Goal: Book appointment/travel/reservation

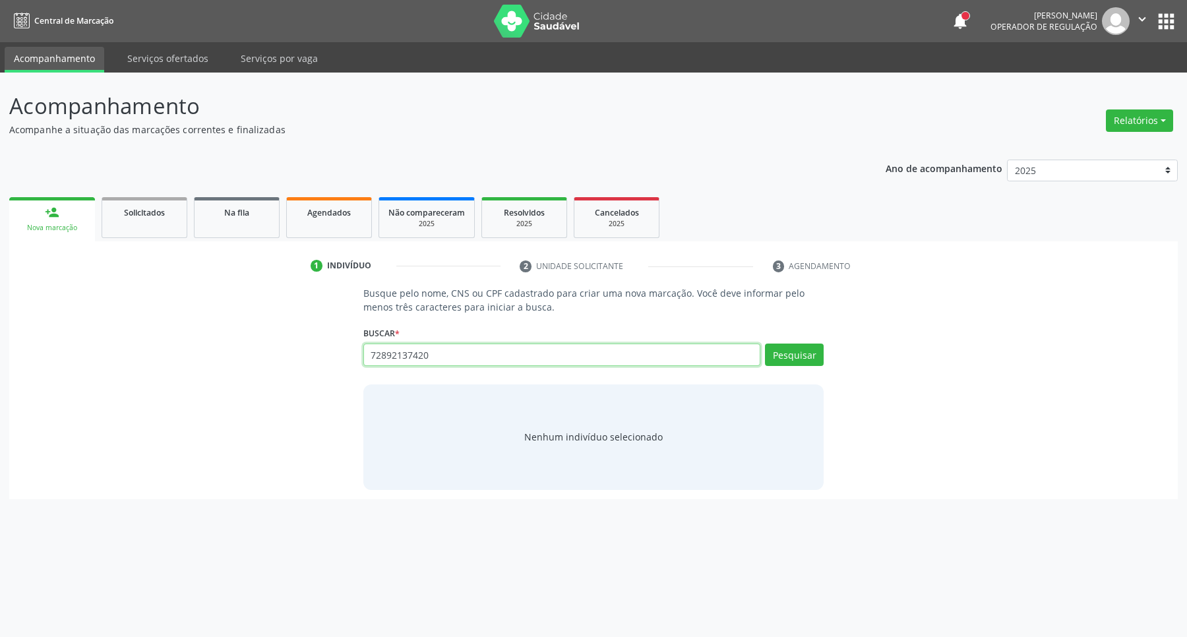
type input "72892137420"
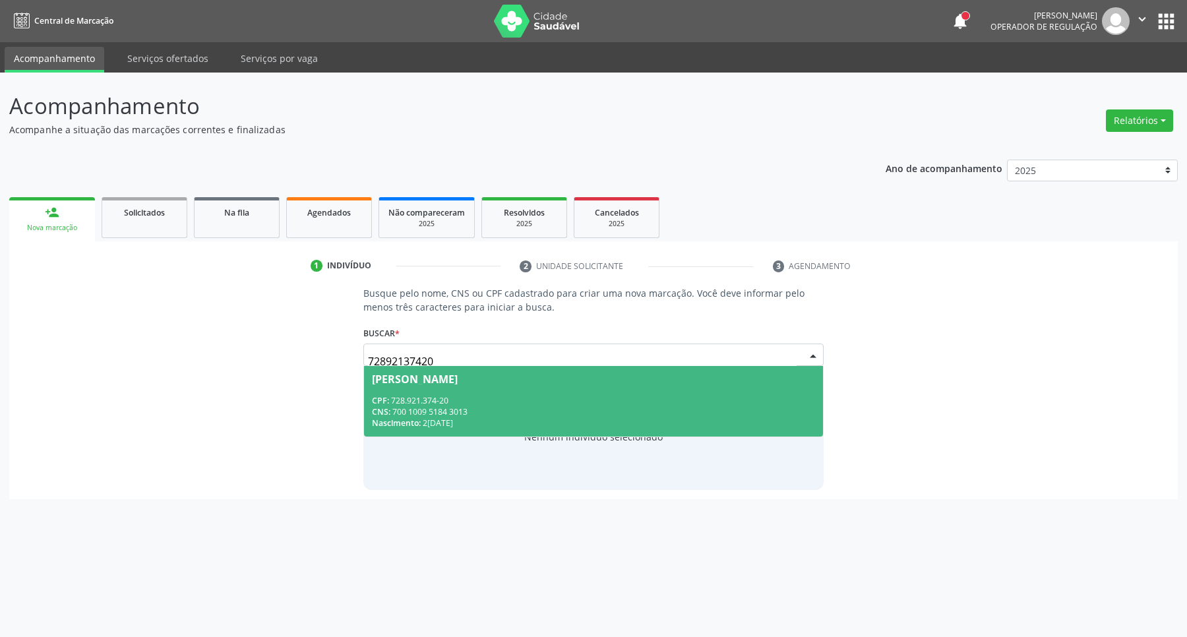
click at [492, 401] on div "CPF: 728.921.374-20" at bounding box center [594, 400] width 444 height 11
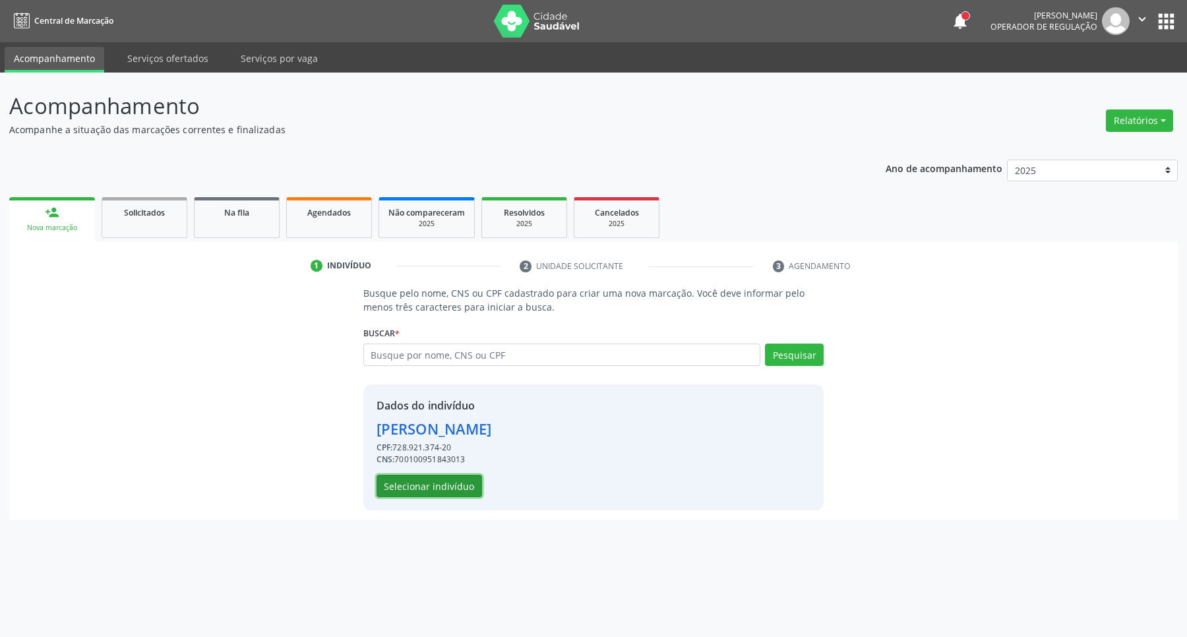
click at [421, 486] on button "Selecionar indivíduo" at bounding box center [430, 486] width 106 height 22
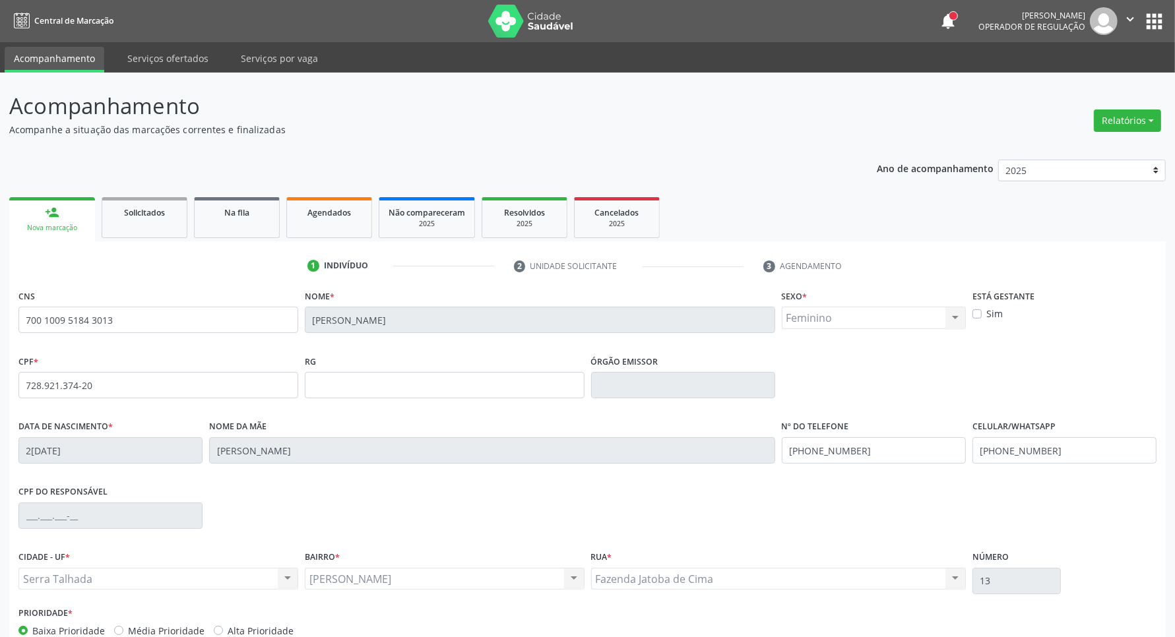
scroll to position [78, 0]
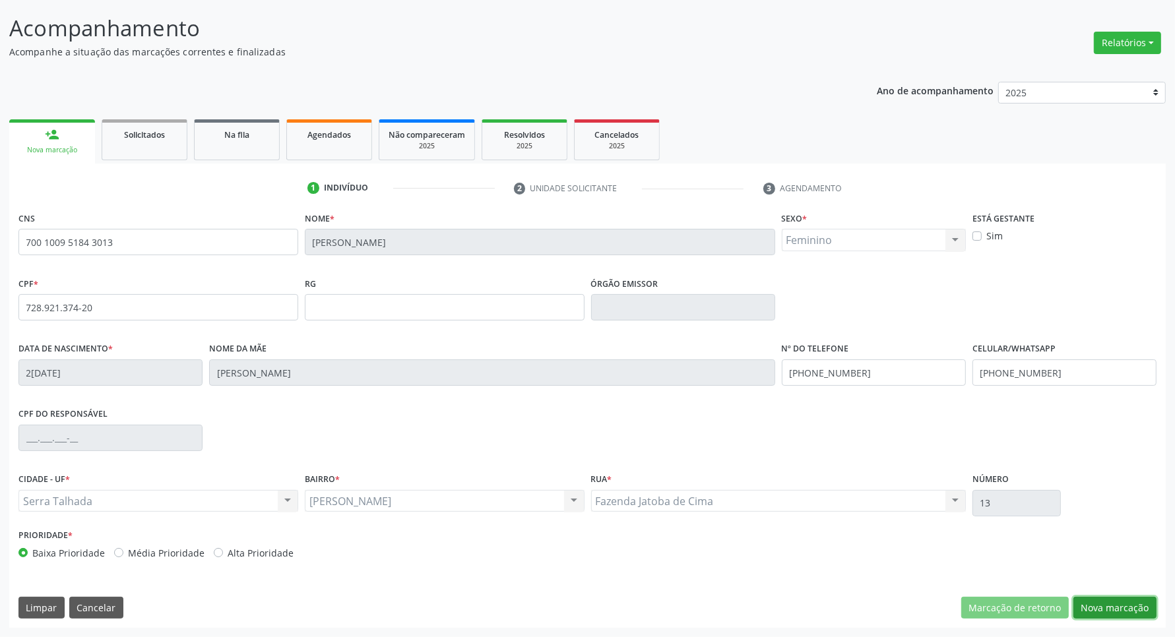
click at [1106, 612] on button "Nova marcação" at bounding box center [1114, 608] width 83 height 22
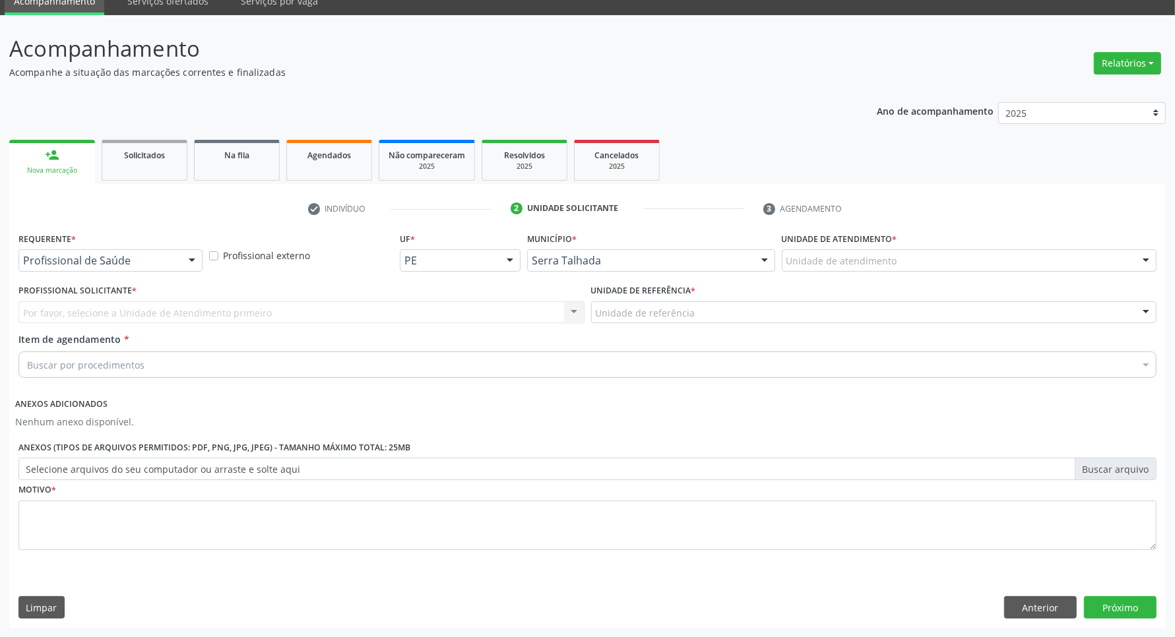
scroll to position [57, 0]
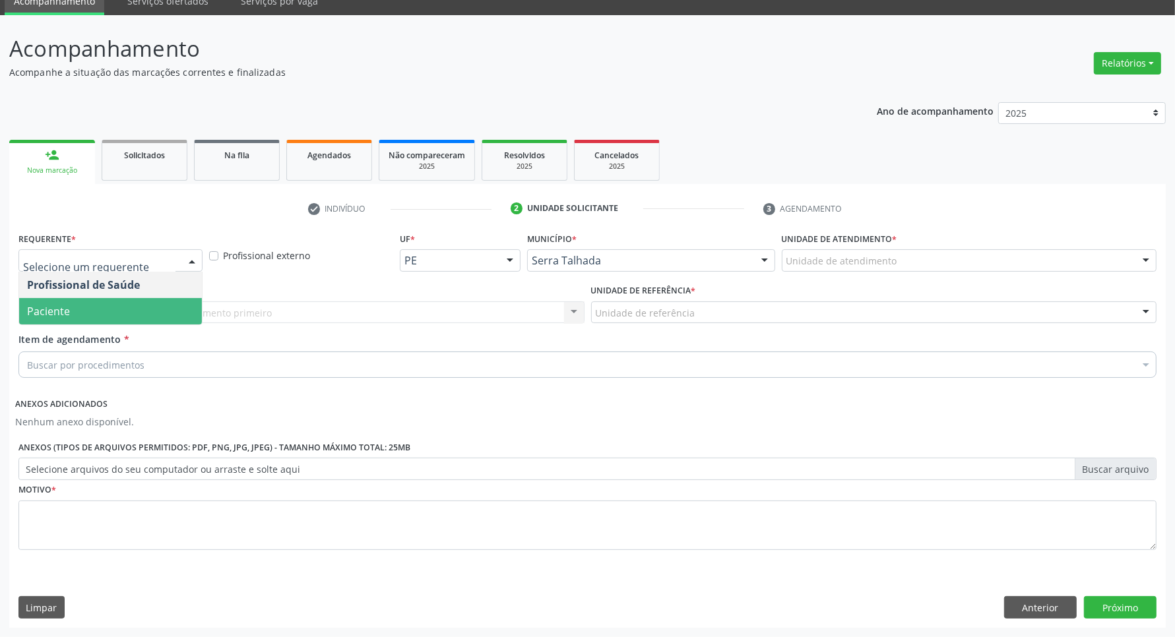
click at [123, 307] on span "Paciente" at bounding box center [110, 311] width 183 height 26
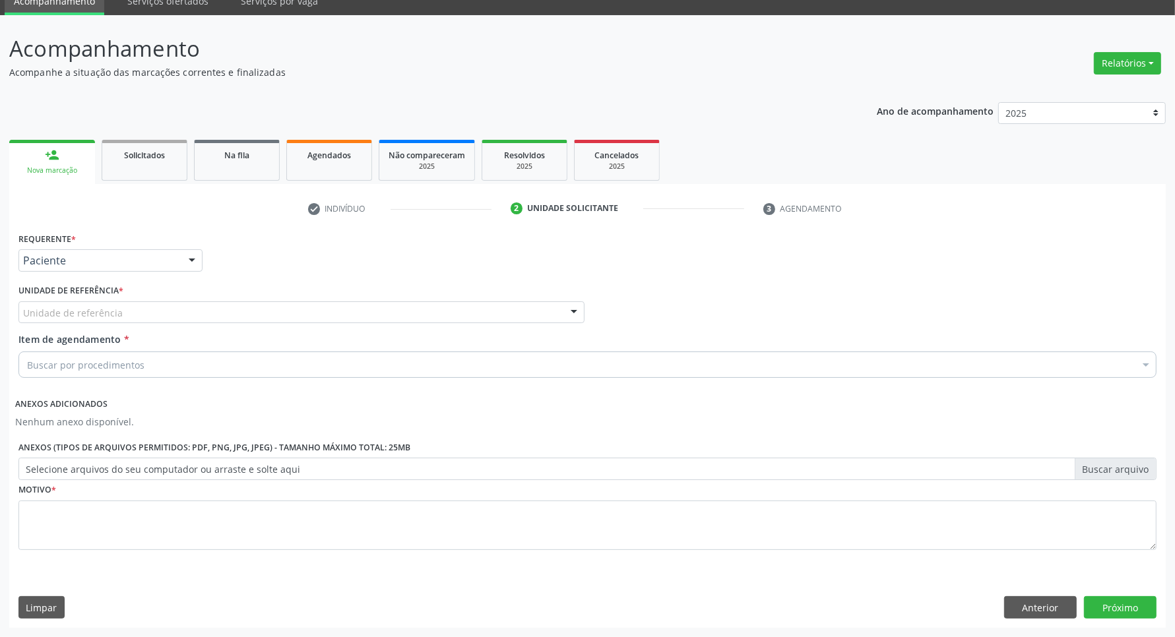
click at [123, 309] on div "Unidade de referência" at bounding box center [301, 312] width 566 height 22
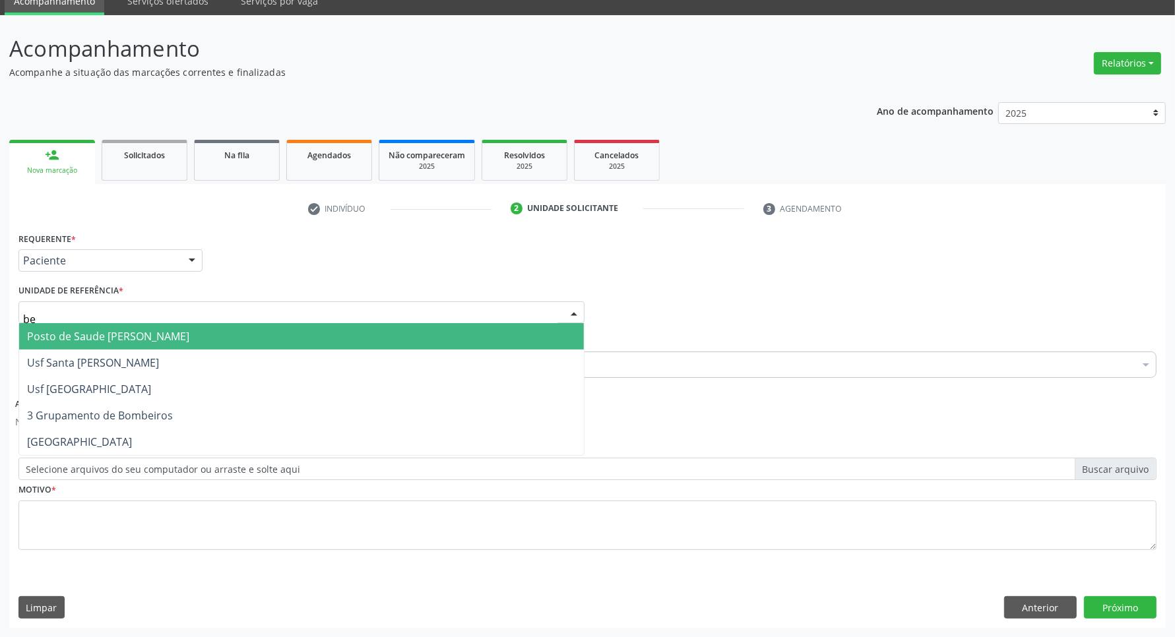
type input "ber"
click at [129, 335] on span "Posto de Saude [PERSON_NAME]" at bounding box center [108, 336] width 162 height 15
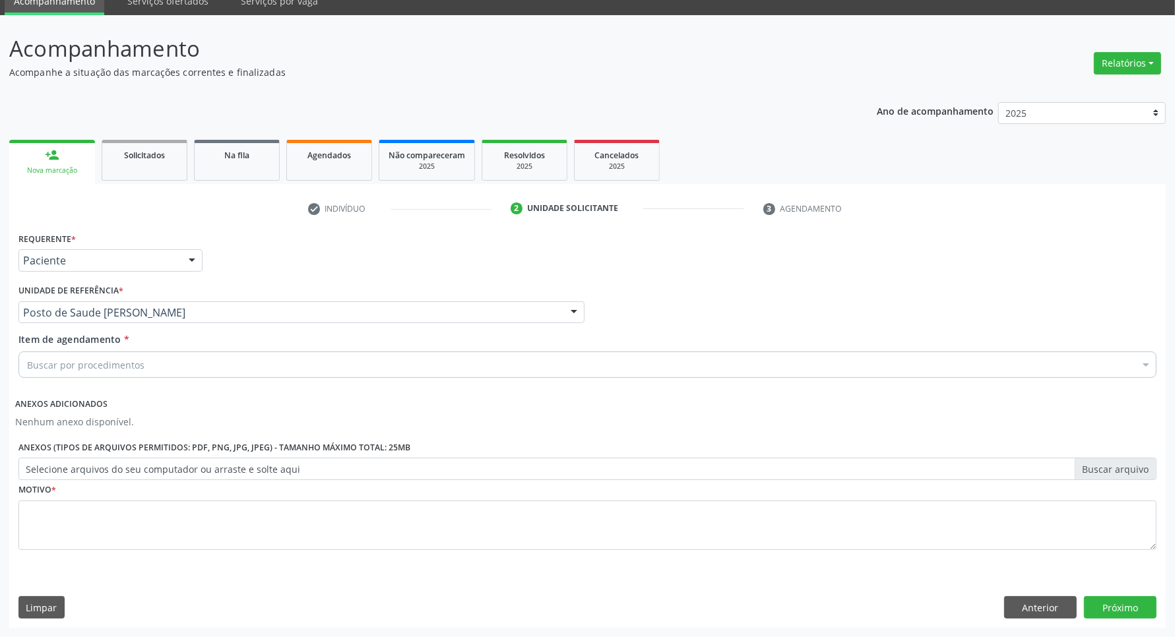
click at [27, 361] on input "mamogra" at bounding box center [27, 365] width 0 height 26
click at [27, 367] on input "mamogram" at bounding box center [27, 365] width 0 height 26
click at [27, 365] on input "mamogram" at bounding box center [27, 365] width 0 height 26
type input "mamogra"
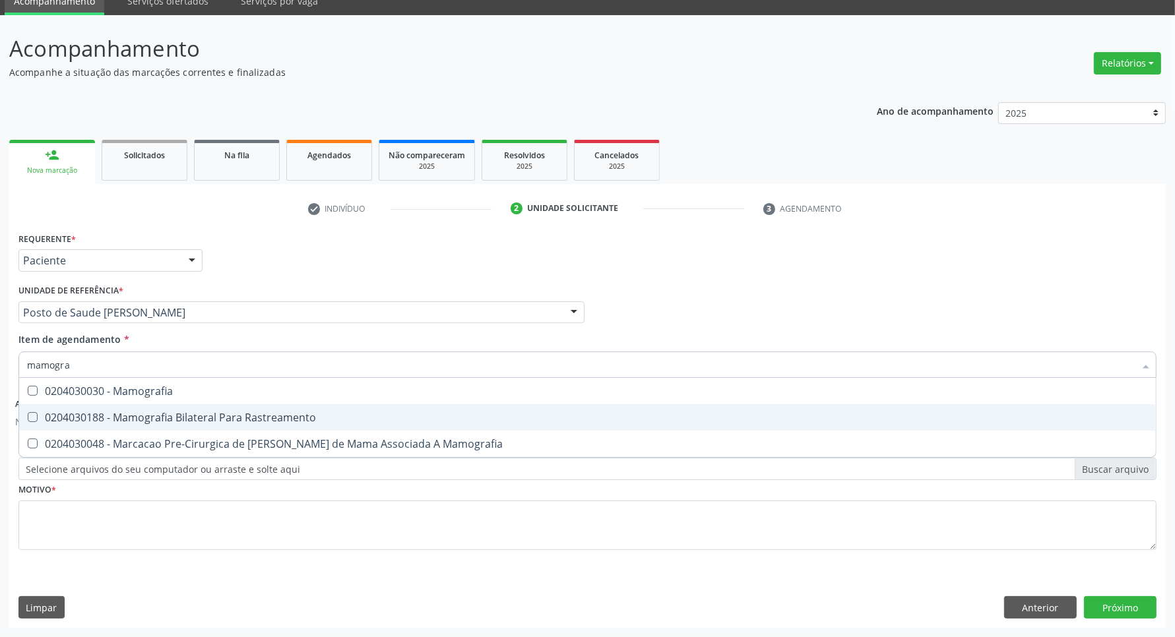
click at [148, 420] on div "0204030188 - Mamografia Bilateral Para Rastreamento" at bounding box center [587, 417] width 1121 height 11
checkbox Rastreamento "true"
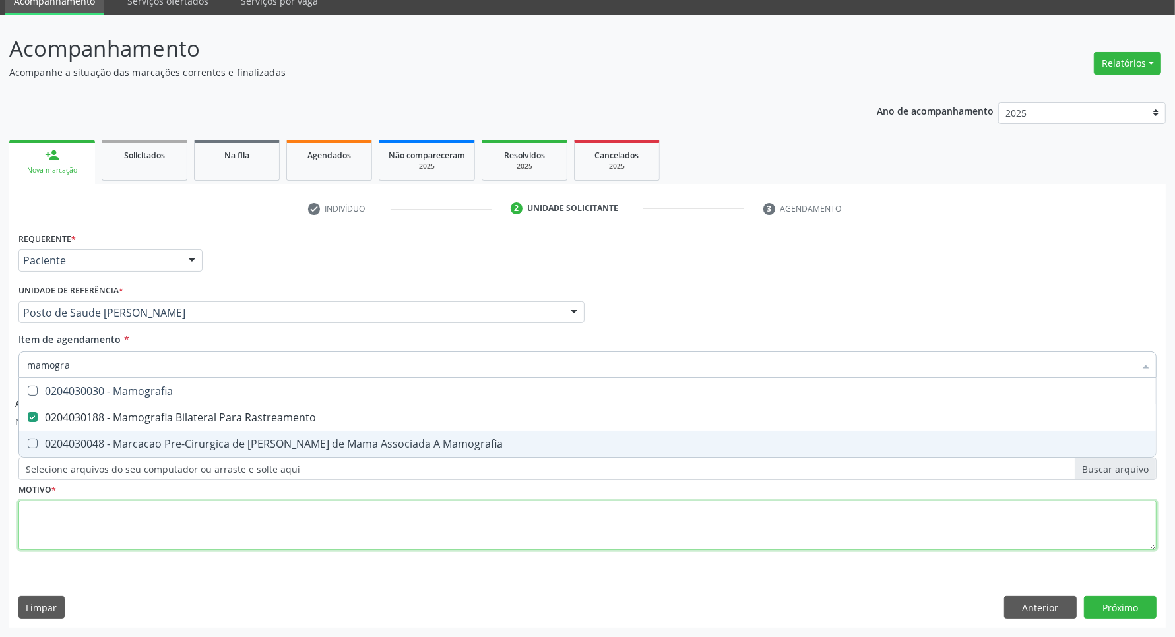
click at [114, 526] on div "Requerente * Paciente Profissional de Saúde Paciente Nenhum resultado encontrad…" at bounding box center [587, 399] width 1138 height 340
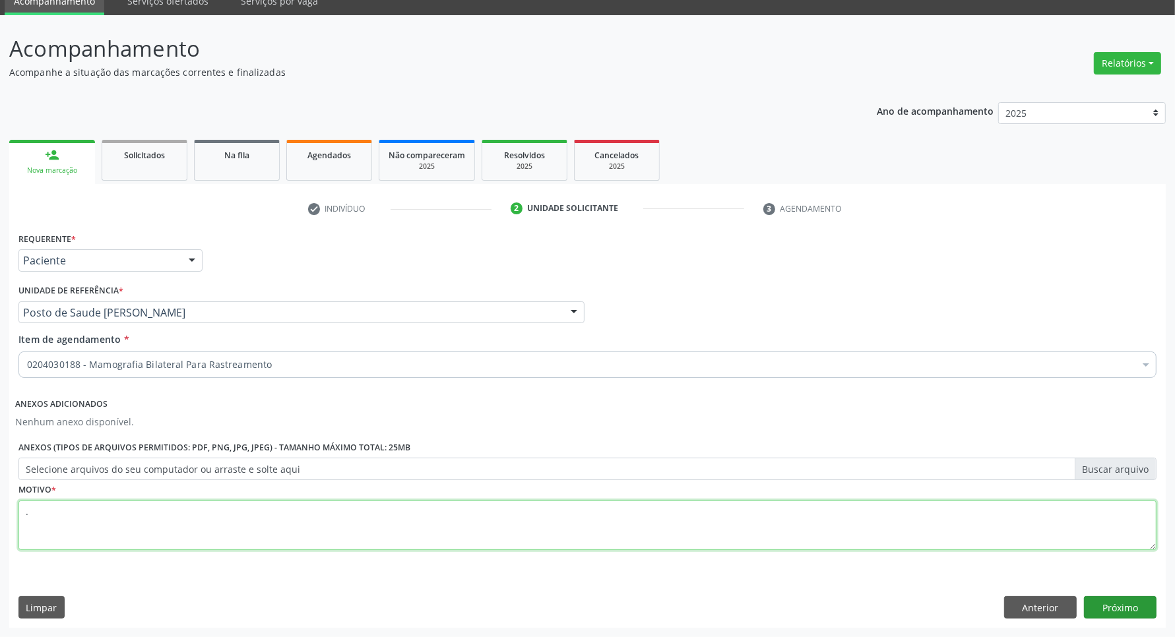
type textarea "."
click at [1108, 605] on button "Próximo" at bounding box center [1120, 607] width 73 height 22
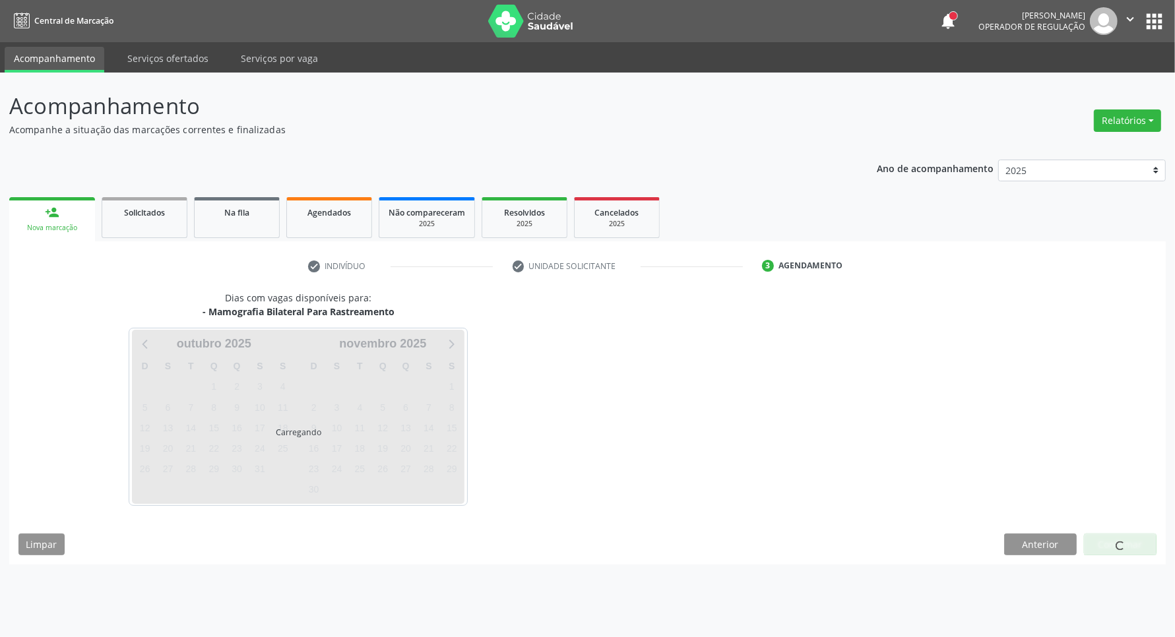
scroll to position [0, 0]
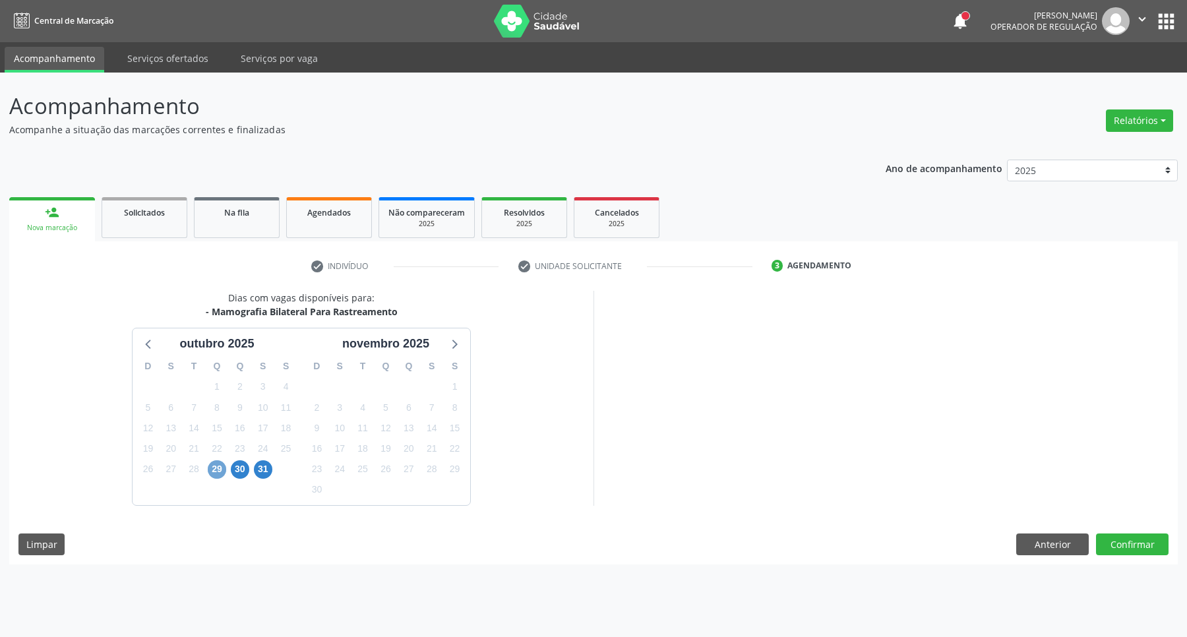
click at [213, 467] on span "29" at bounding box center [217, 469] width 18 height 18
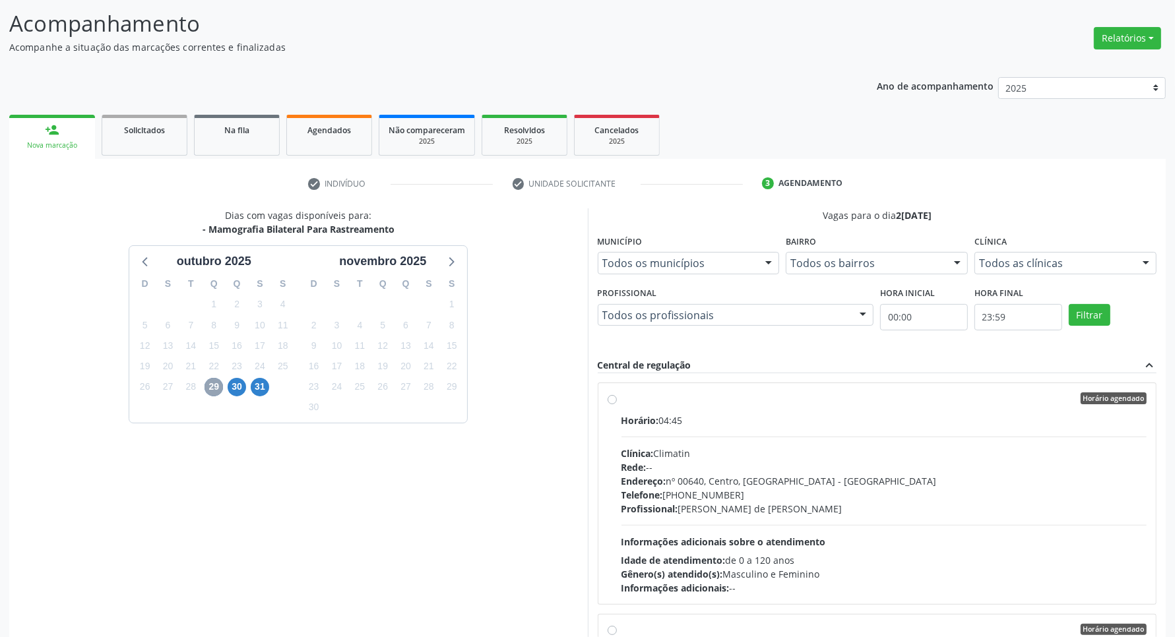
scroll to position [150, 0]
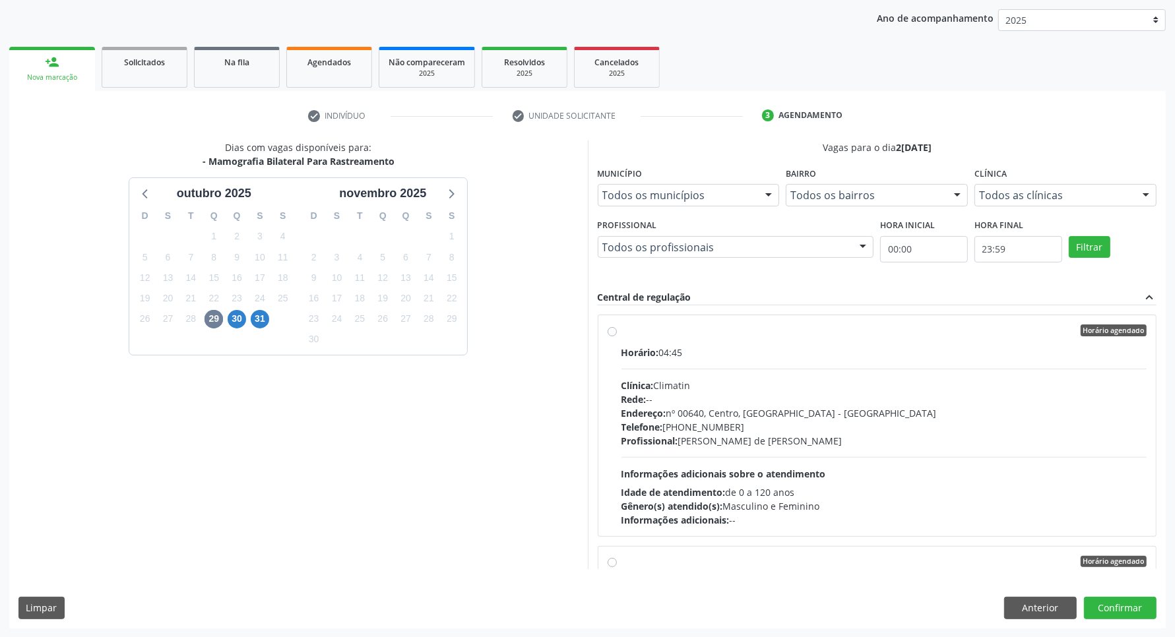
click at [846, 369] on hr at bounding box center [884, 369] width 526 height 1
click at [617, 336] on input "Horário agendado Horário: 04:45 Clínica: Climatin Rede: -- Endereço: nº 00640, …" at bounding box center [612, 331] width 9 height 12
radio input "true"
click at [1119, 600] on button "Confirmar" at bounding box center [1120, 608] width 73 height 22
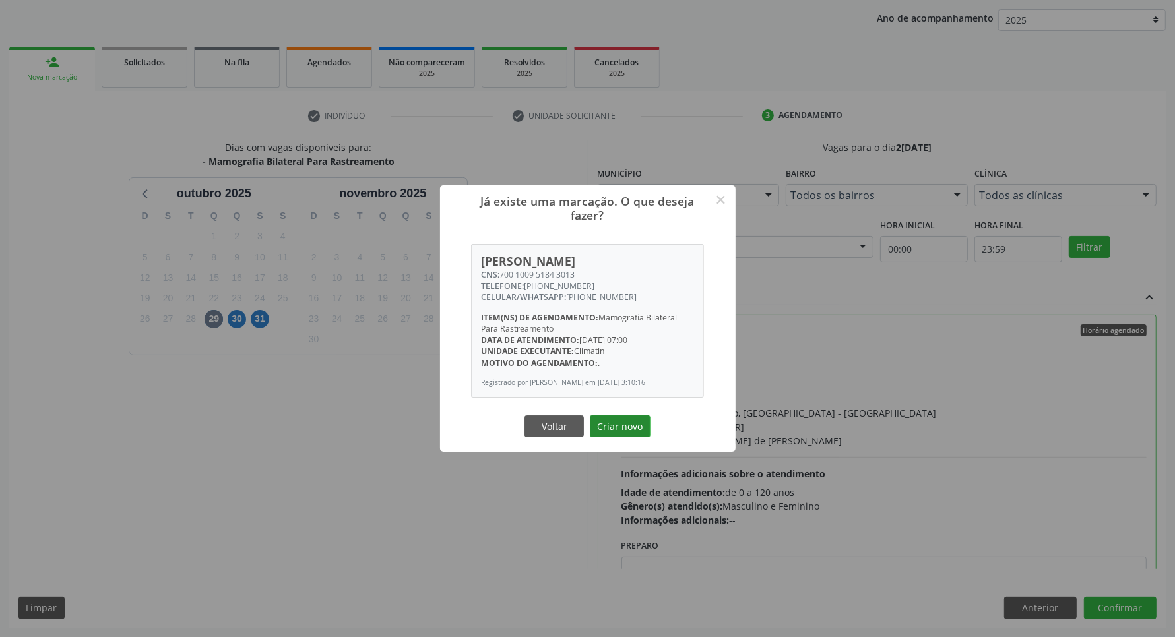
click at [615, 435] on button "Criar novo" at bounding box center [620, 427] width 61 height 22
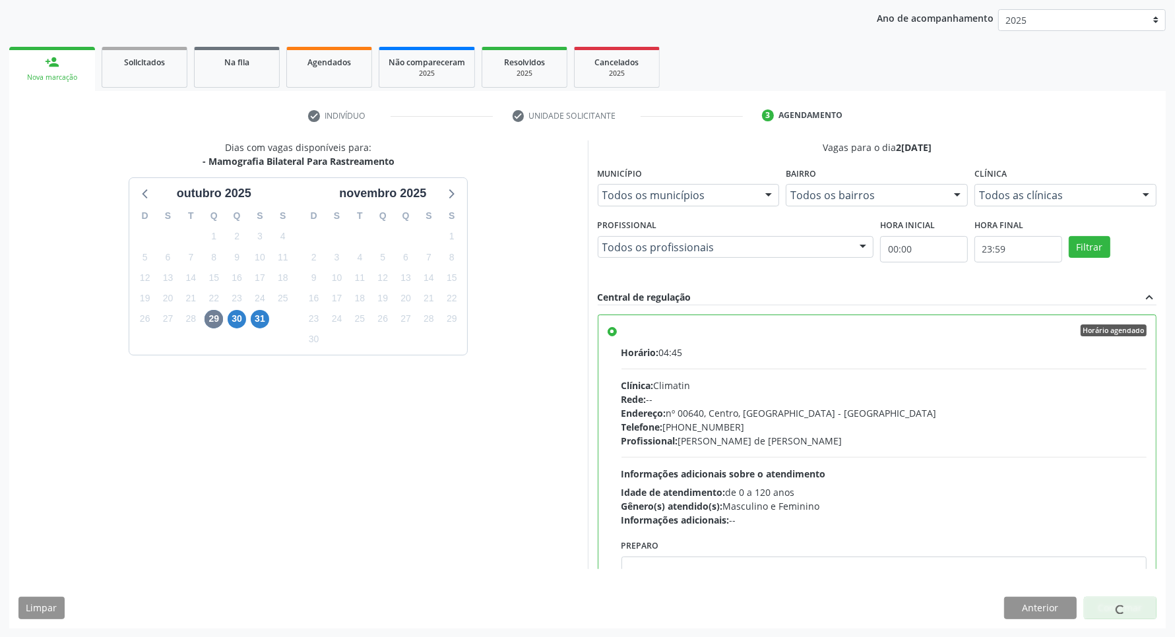
scroll to position [0, 0]
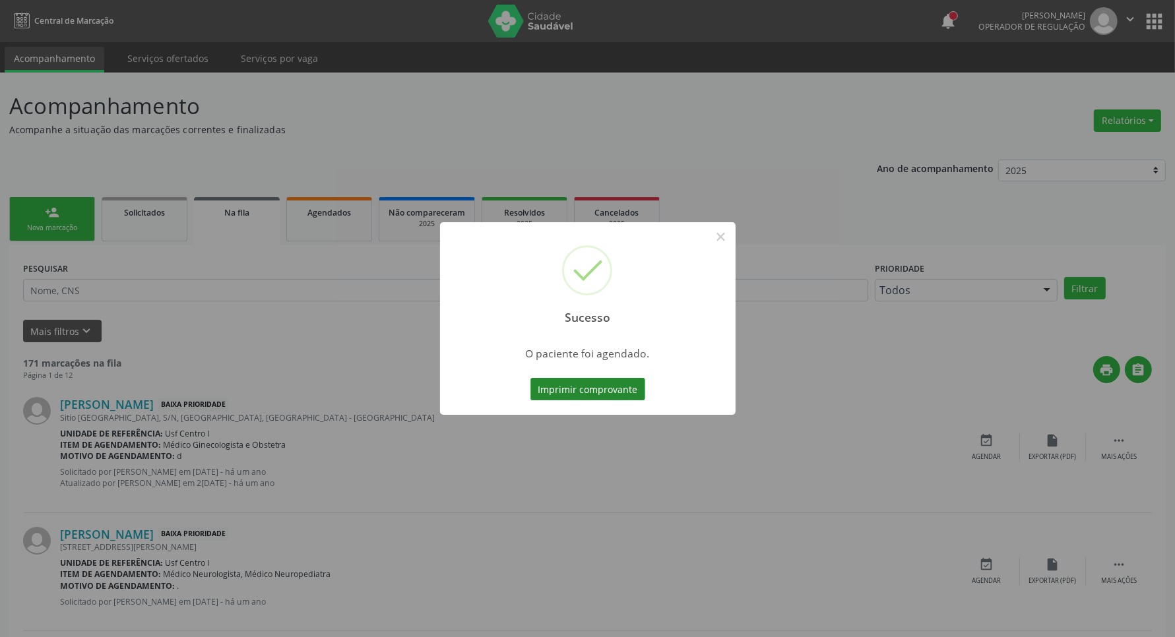
click at [615, 386] on button "Imprimir comprovante" at bounding box center [587, 389] width 115 height 22
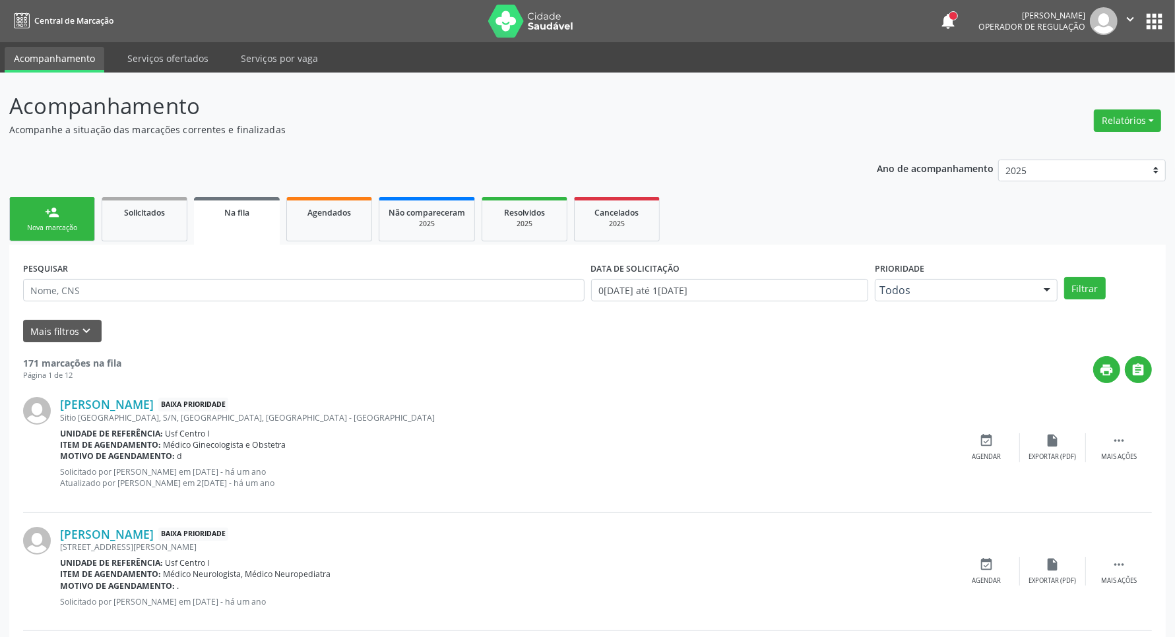
click at [57, 214] on div "person_add" at bounding box center [52, 212] width 15 height 15
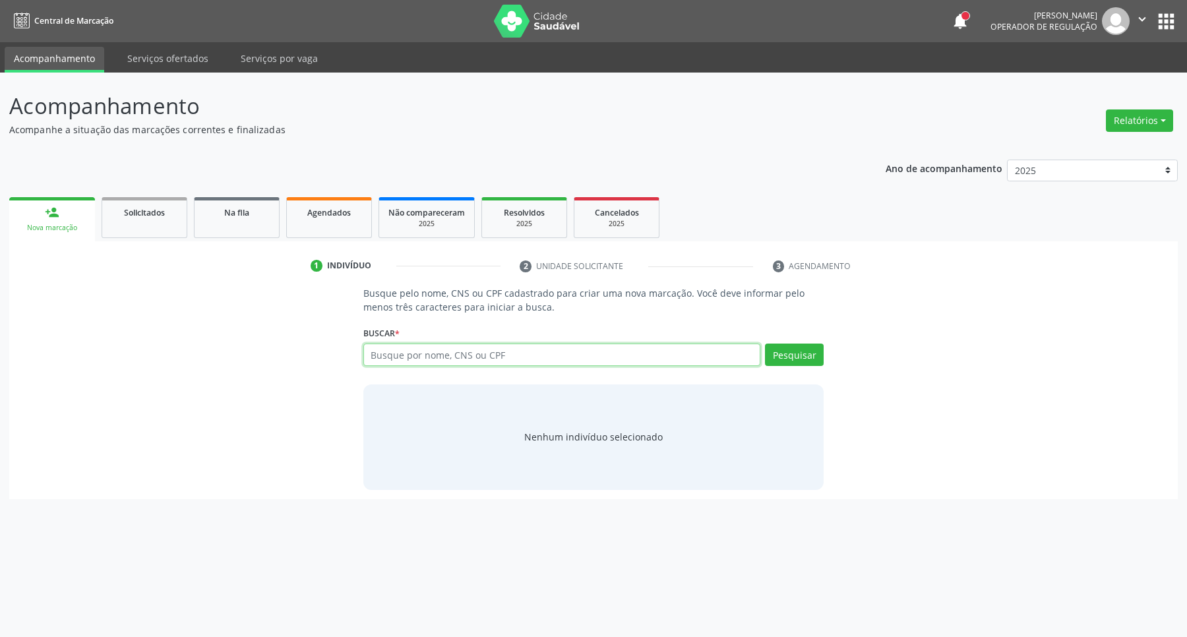
click at [470, 362] on input "text" at bounding box center [562, 355] width 398 height 22
type input "01105688429"
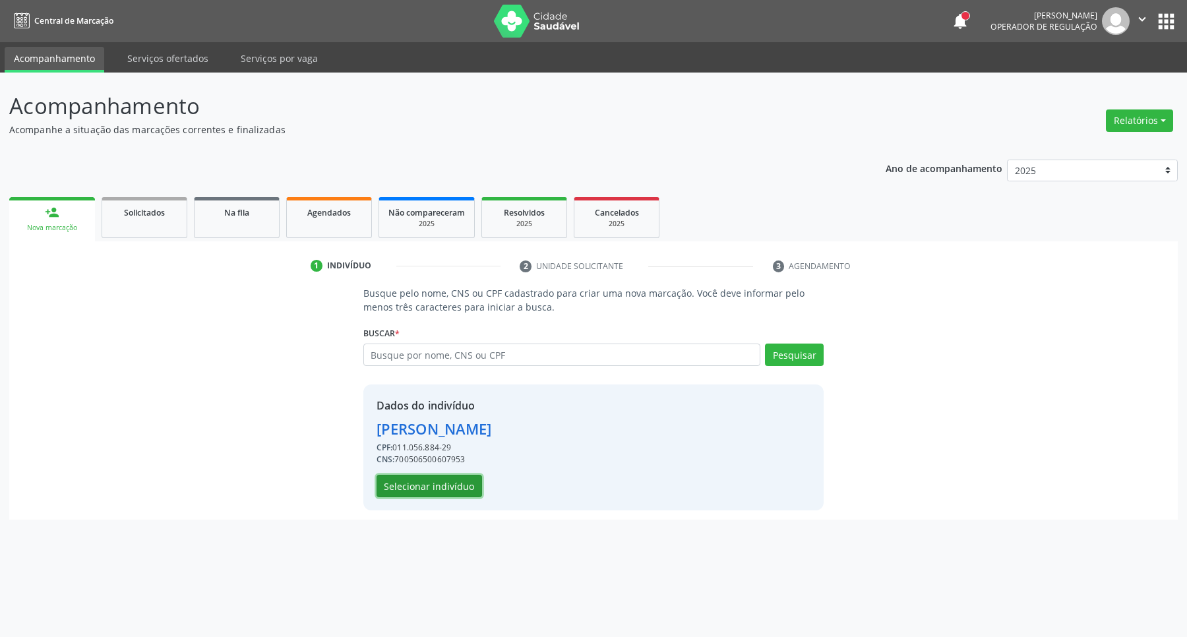
click at [422, 482] on button "Selecionar indivíduo" at bounding box center [430, 486] width 106 height 22
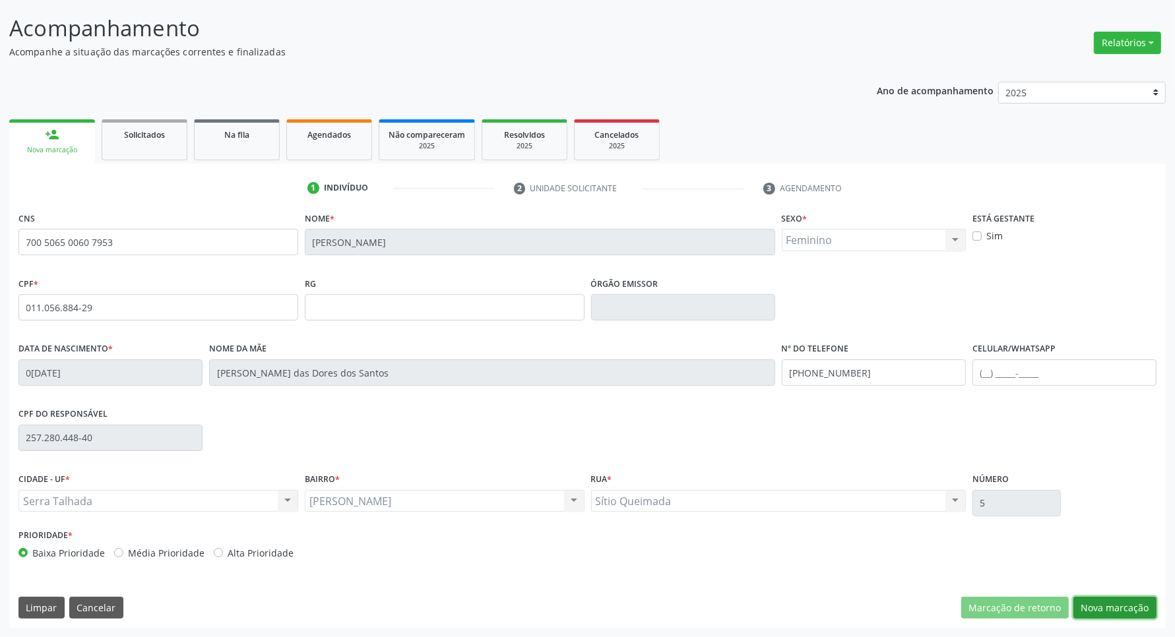
click at [1125, 608] on button "Nova marcação" at bounding box center [1114, 608] width 83 height 22
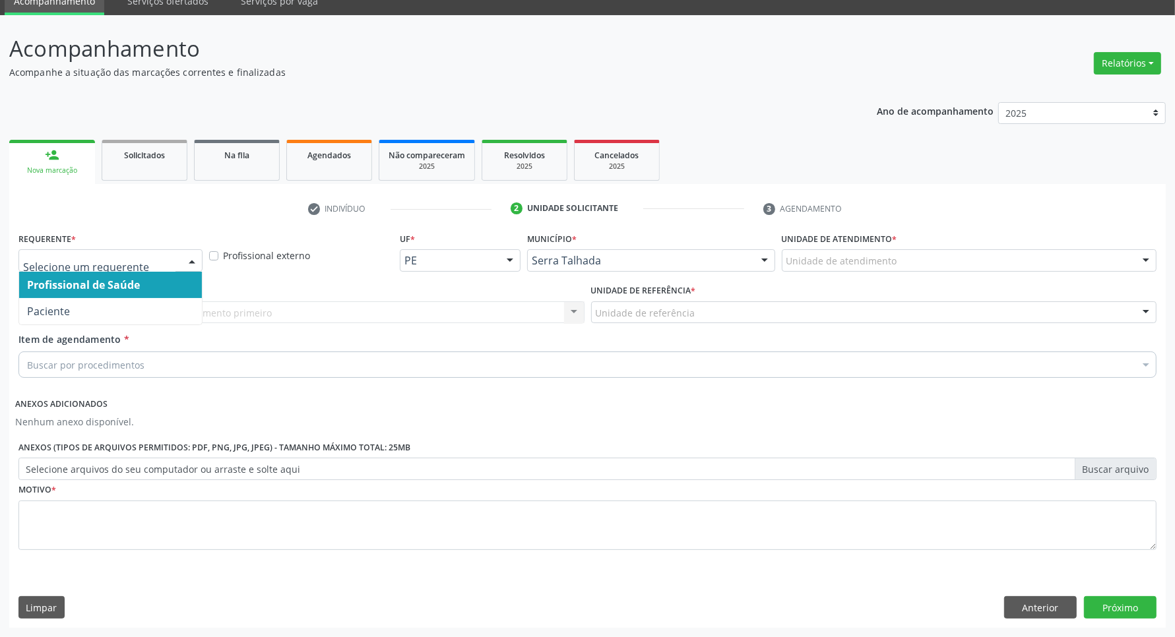
drag, startPoint x: 94, startPoint y: 251, endPoint x: 96, endPoint y: 259, distance: 7.5
click at [96, 251] on div at bounding box center [110, 260] width 184 height 22
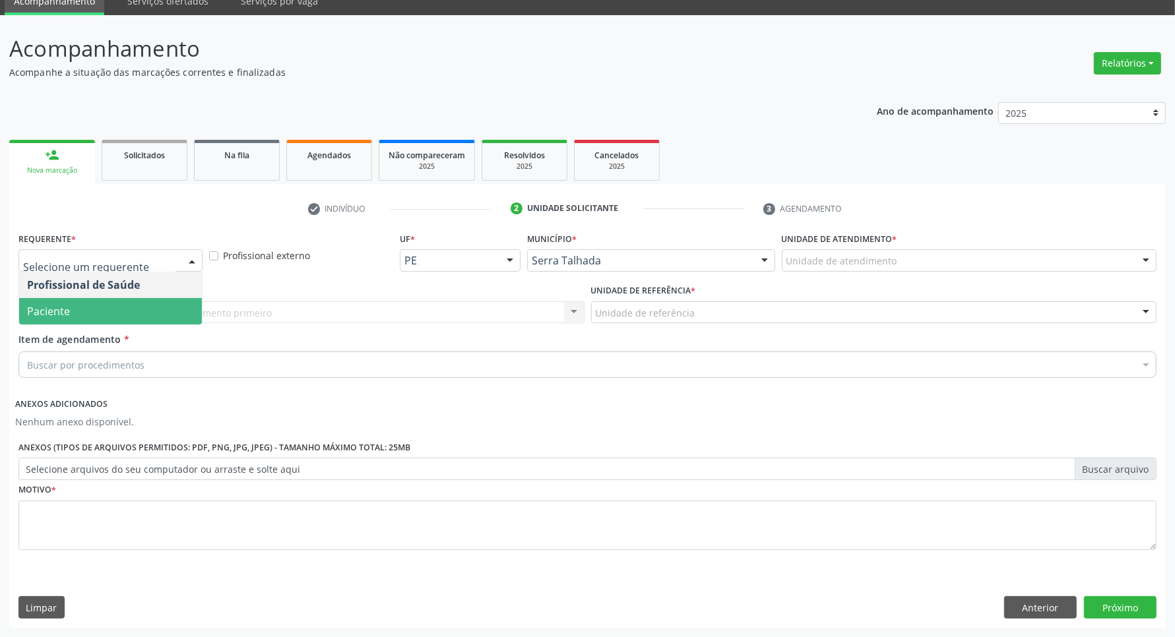
click at [77, 308] on span "Paciente" at bounding box center [110, 311] width 183 height 26
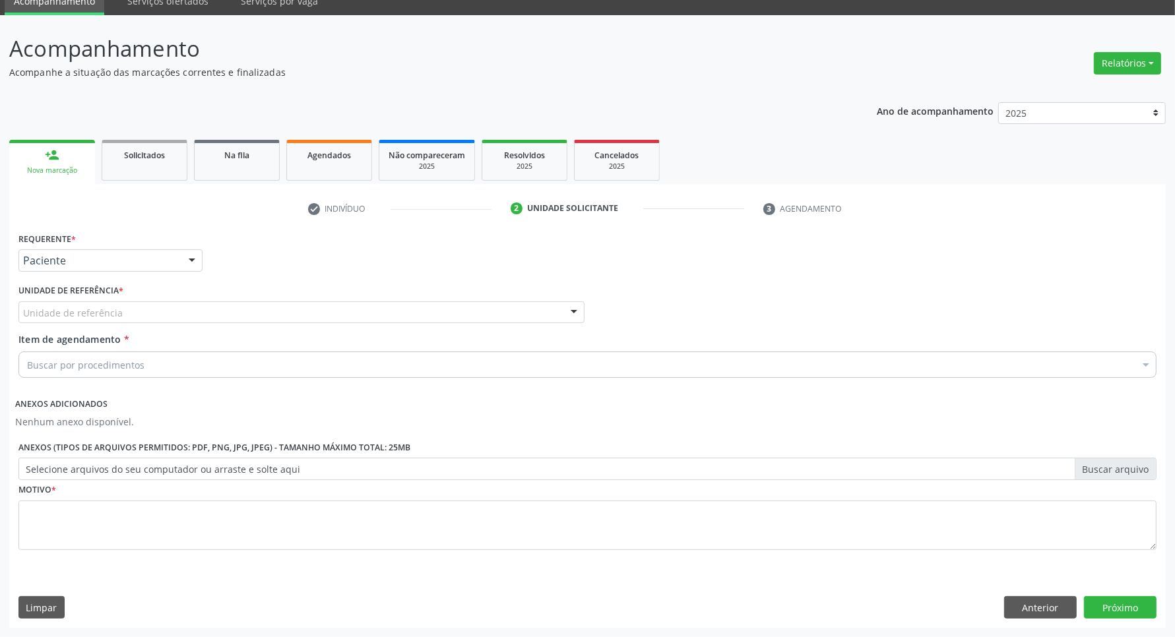
drag, startPoint x: 103, startPoint y: 311, endPoint x: 90, endPoint y: 300, distance: 16.9
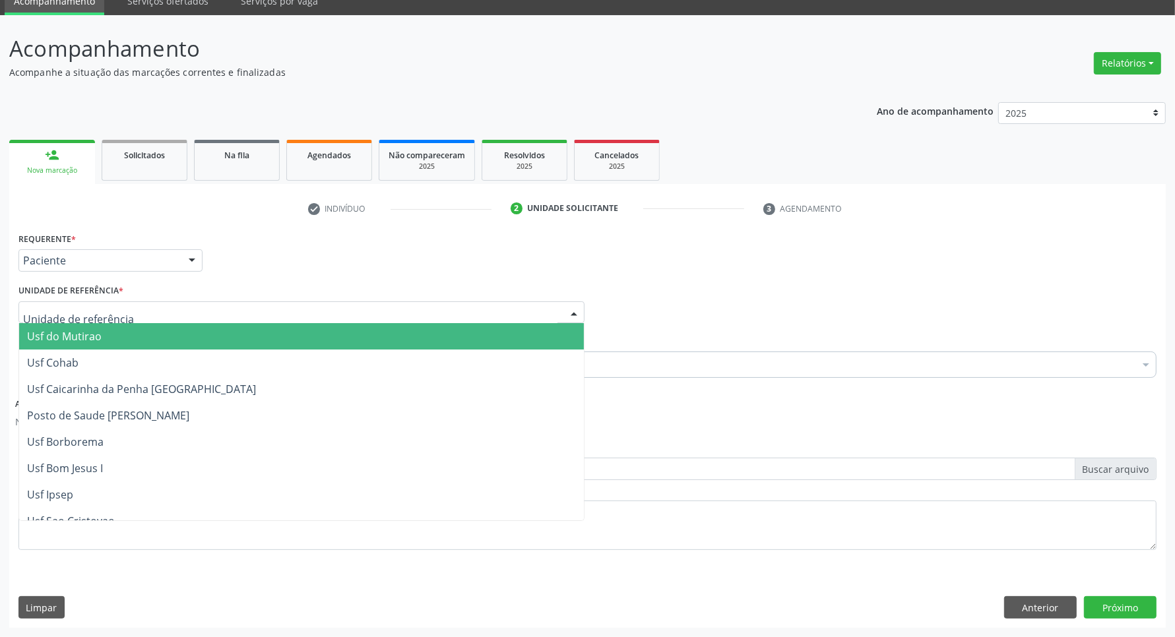
type input "e"
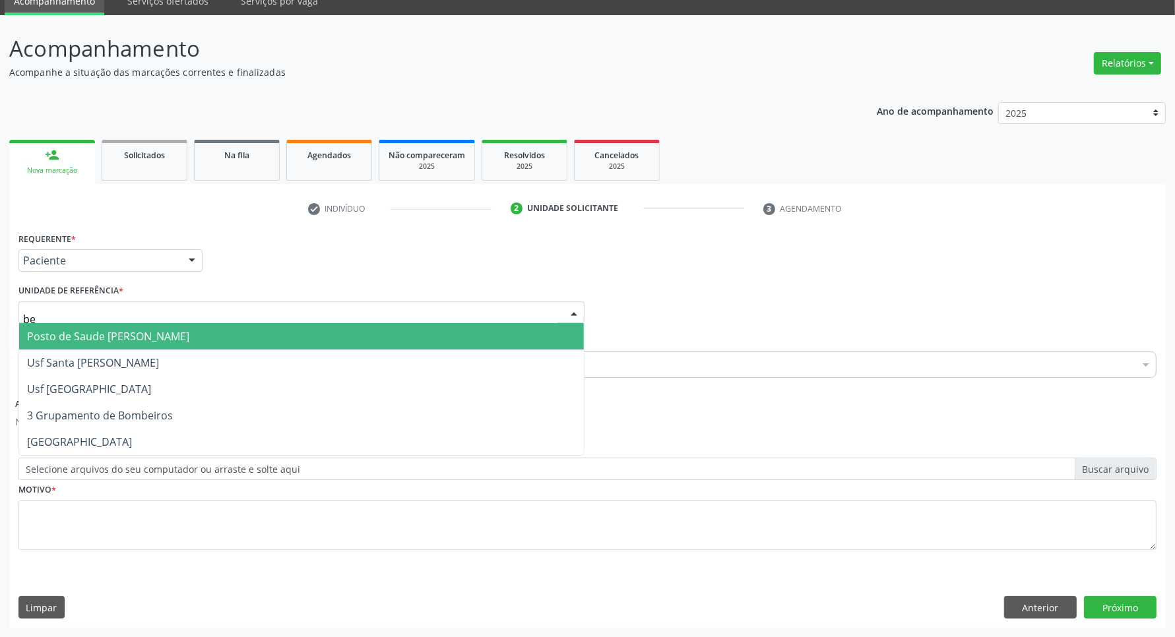
type input "ber"
click at [83, 329] on span "Posto de Saude [PERSON_NAME]" at bounding box center [108, 336] width 162 height 15
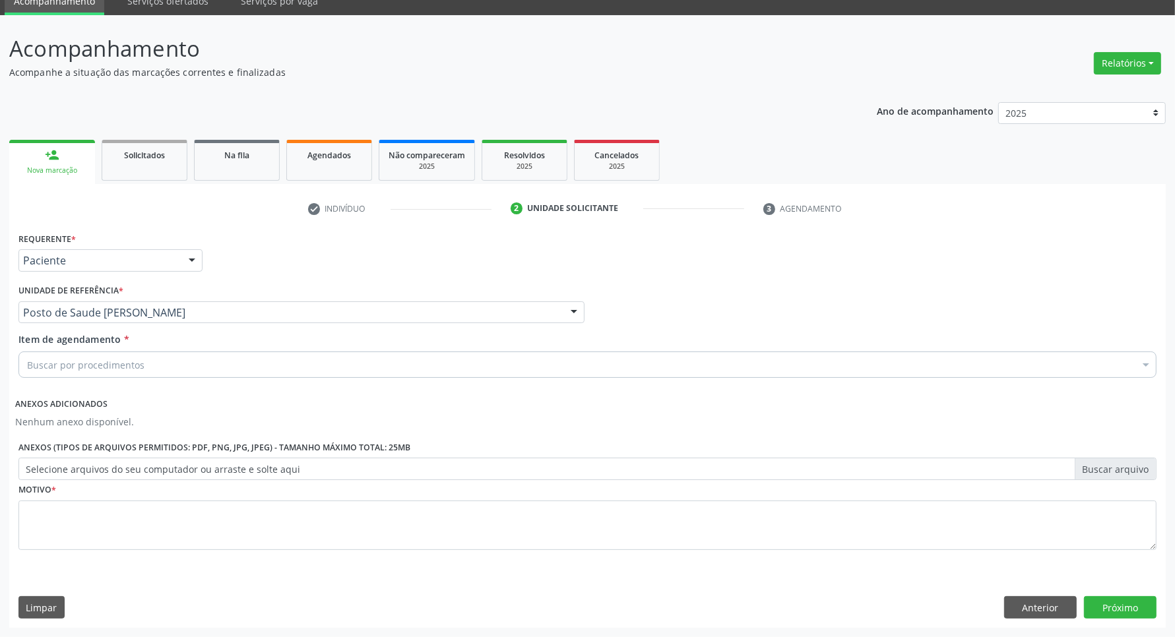
click at [93, 356] on div "Buscar por procedimentos" at bounding box center [587, 365] width 1138 height 26
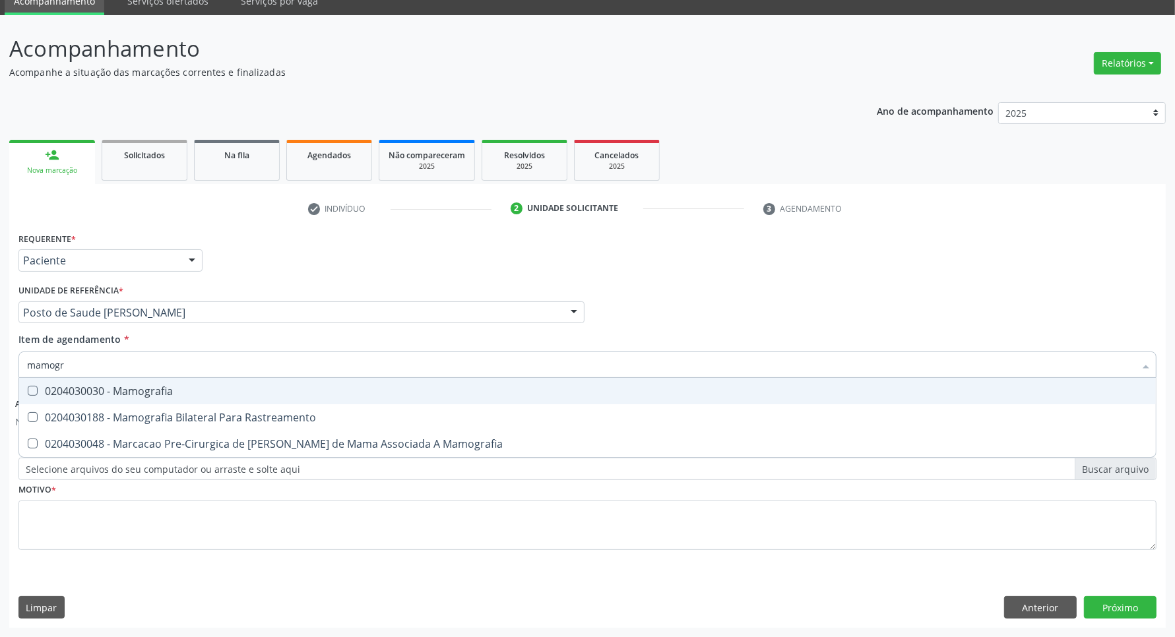
type input "mamogra"
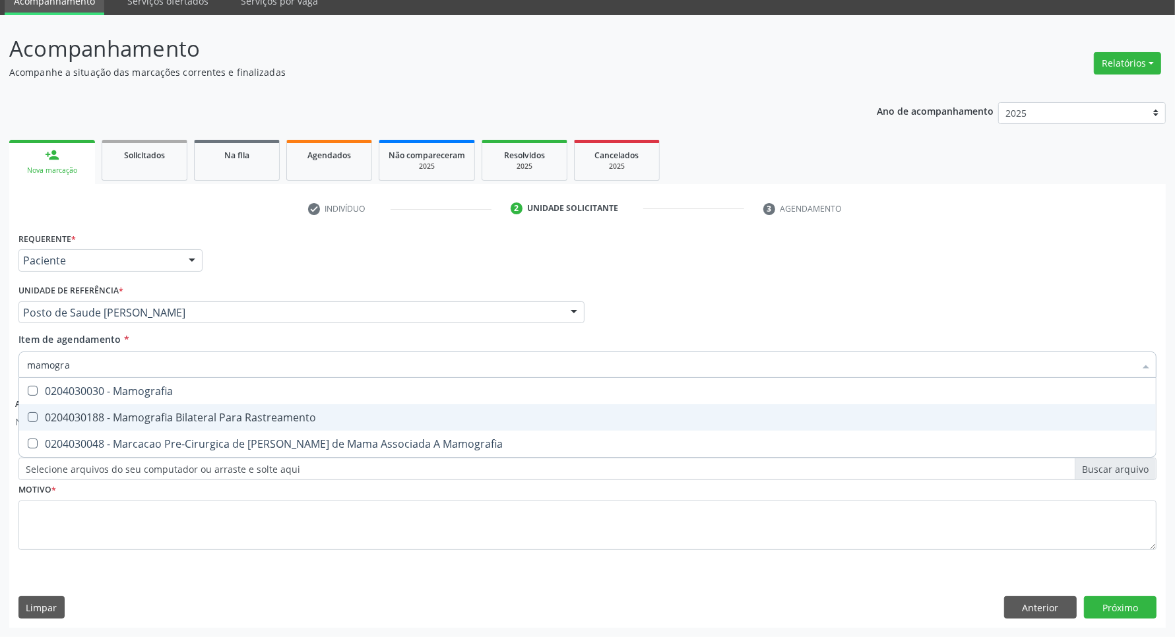
click at [98, 413] on div "0204030188 - Mamografia Bilateral Para Rastreamento" at bounding box center [587, 417] width 1121 height 11
checkbox Rastreamento "true"
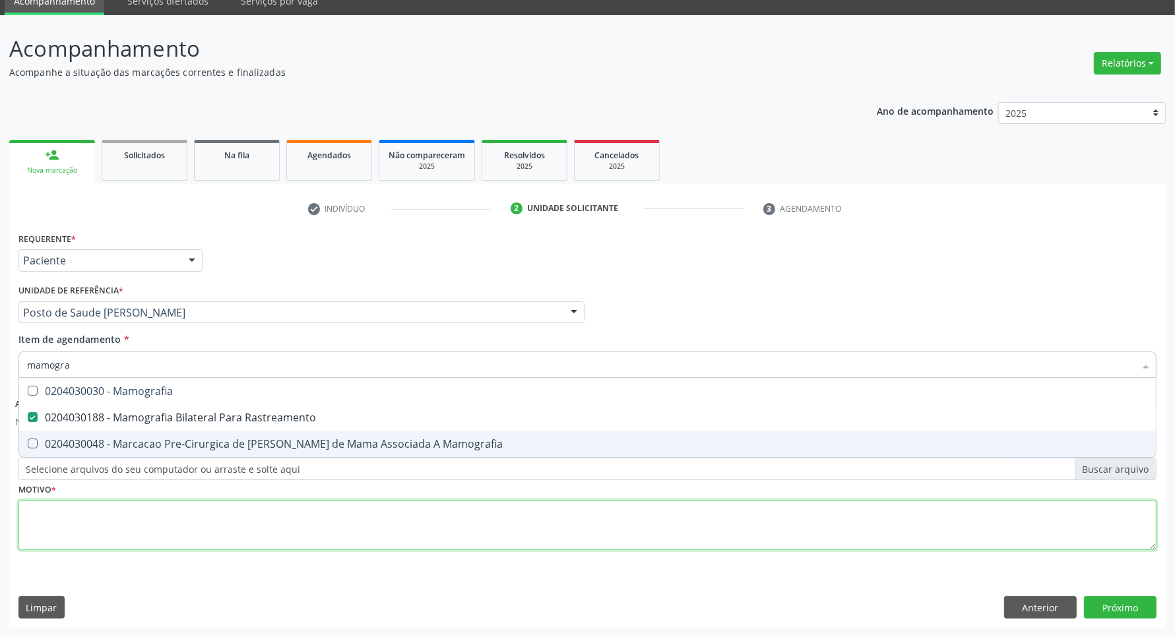
click at [96, 522] on div "Requerente * Paciente Profissional de Saúde Paciente Nenhum resultado encontrad…" at bounding box center [587, 399] width 1138 height 340
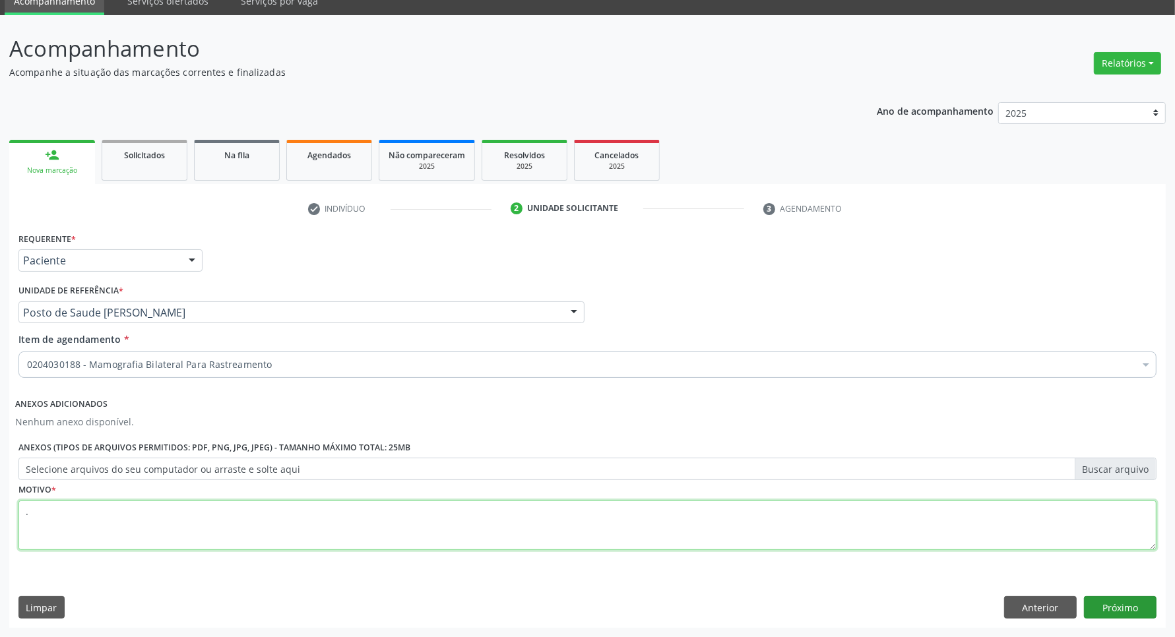
type textarea "."
click at [1143, 605] on button "Próximo" at bounding box center [1120, 607] width 73 height 22
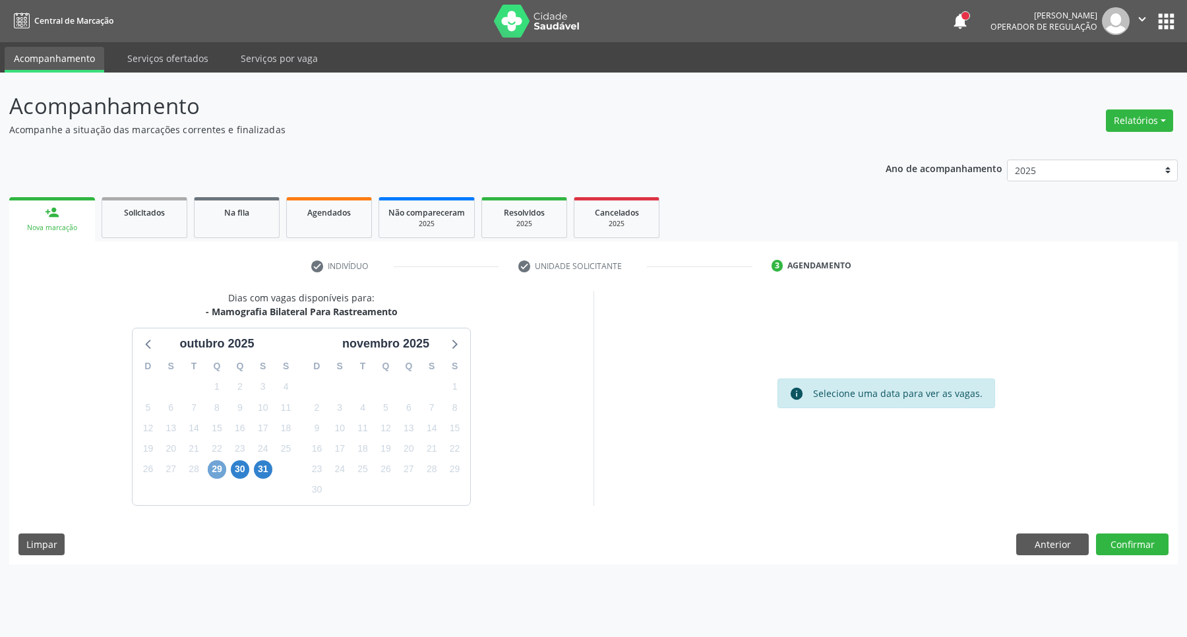
click at [222, 476] on span "29" at bounding box center [217, 469] width 18 height 18
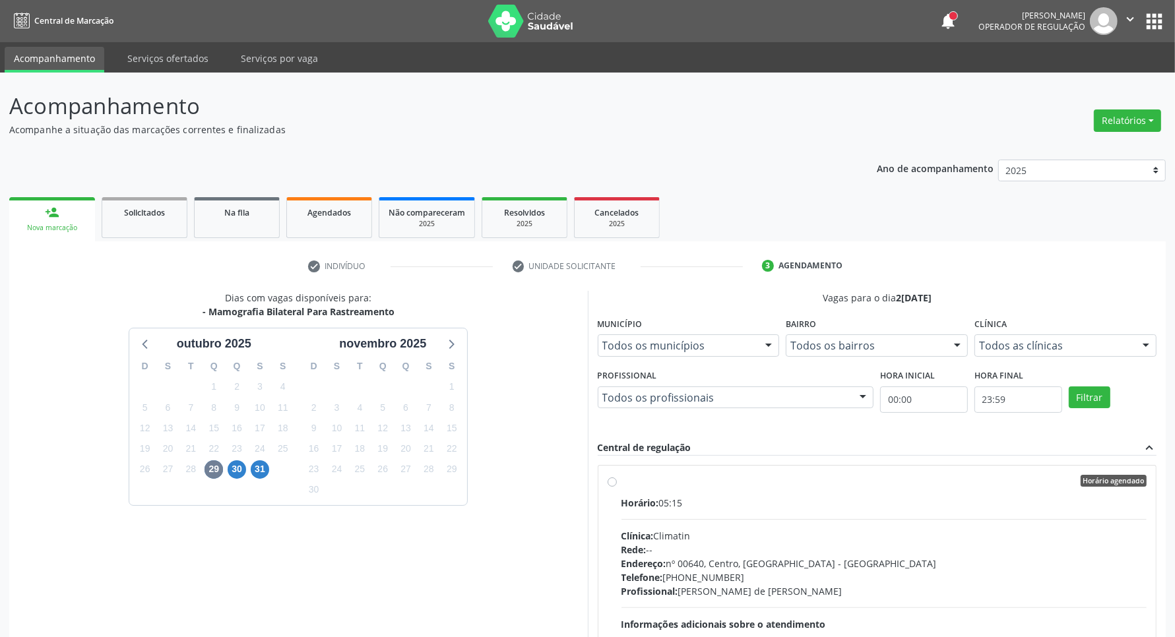
drag, startPoint x: 732, startPoint y: 489, endPoint x: 804, endPoint y: 369, distance: 139.6
click at [733, 487] on label "Horário agendado Horário: 05:15 Clínica: Climatin Rede: -- Endereço: nº 00640, …" at bounding box center [884, 576] width 526 height 203
click at [617, 487] on input "Horário agendado Horário: 05:15 Clínica: Climatin Rede: -- Endereço: nº 00640, …" at bounding box center [612, 481] width 9 height 12
radio input "true"
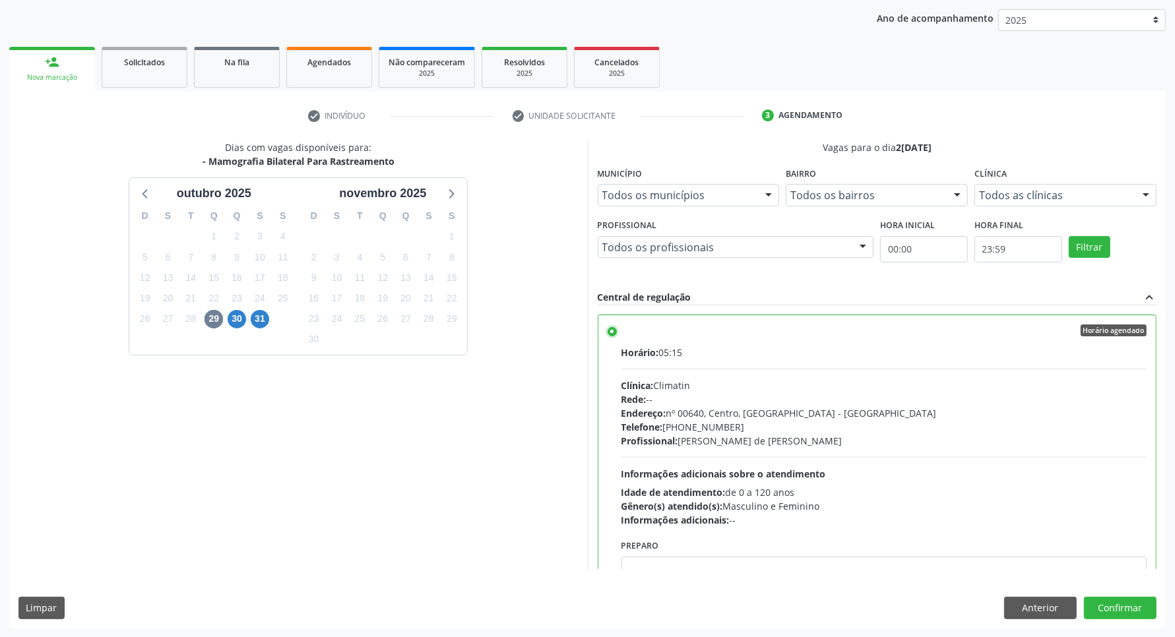
scroll to position [247, 0]
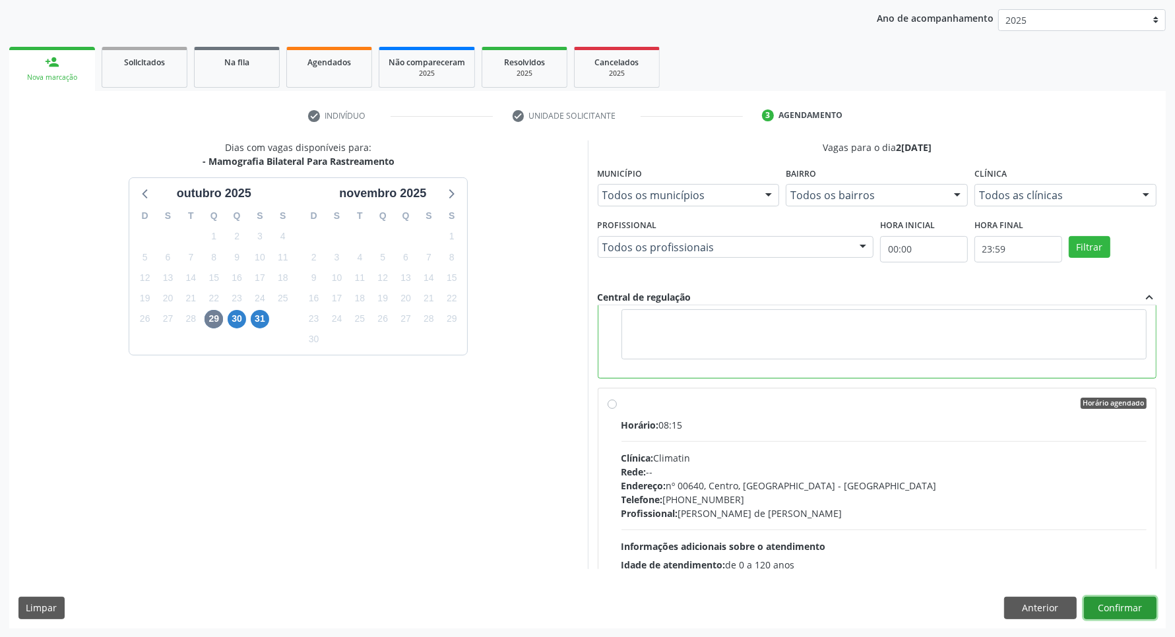
click at [1122, 608] on button "Confirmar" at bounding box center [1120, 608] width 73 height 22
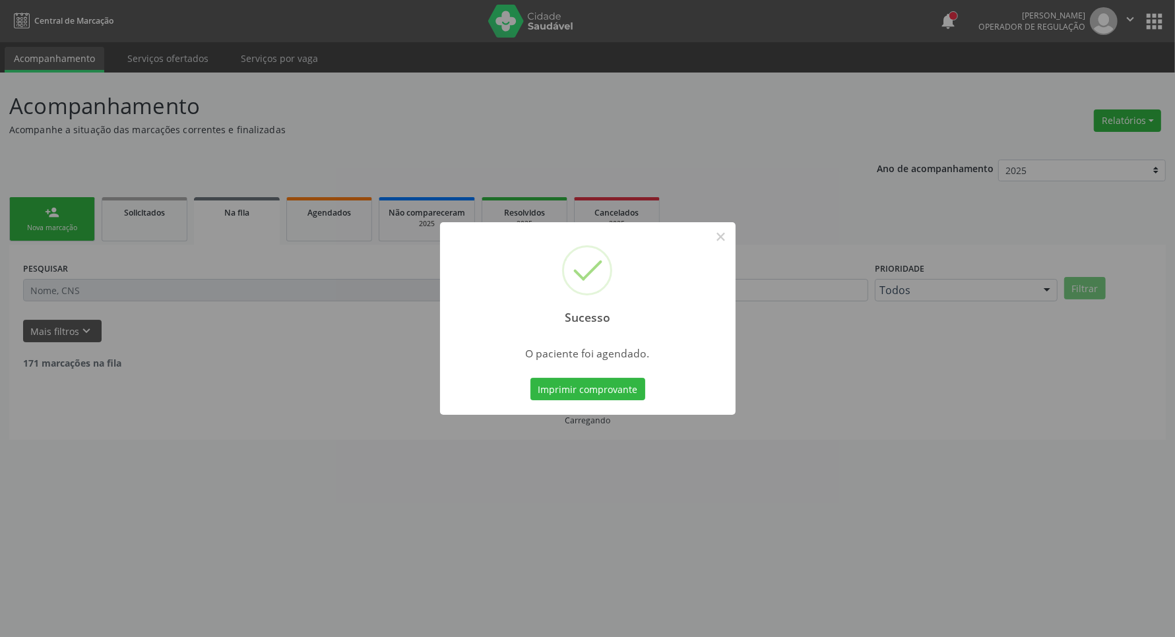
scroll to position [0, 0]
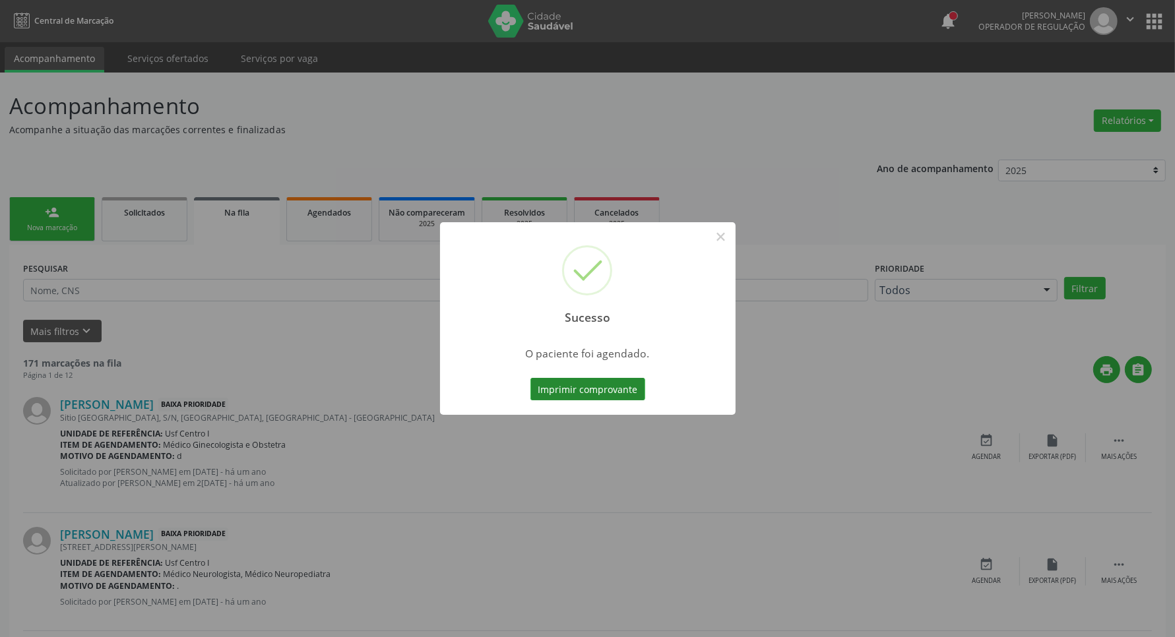
click at [606, 391] on button "Imprimir comprovante" at bounding box center [587, 389] width 115 height 22
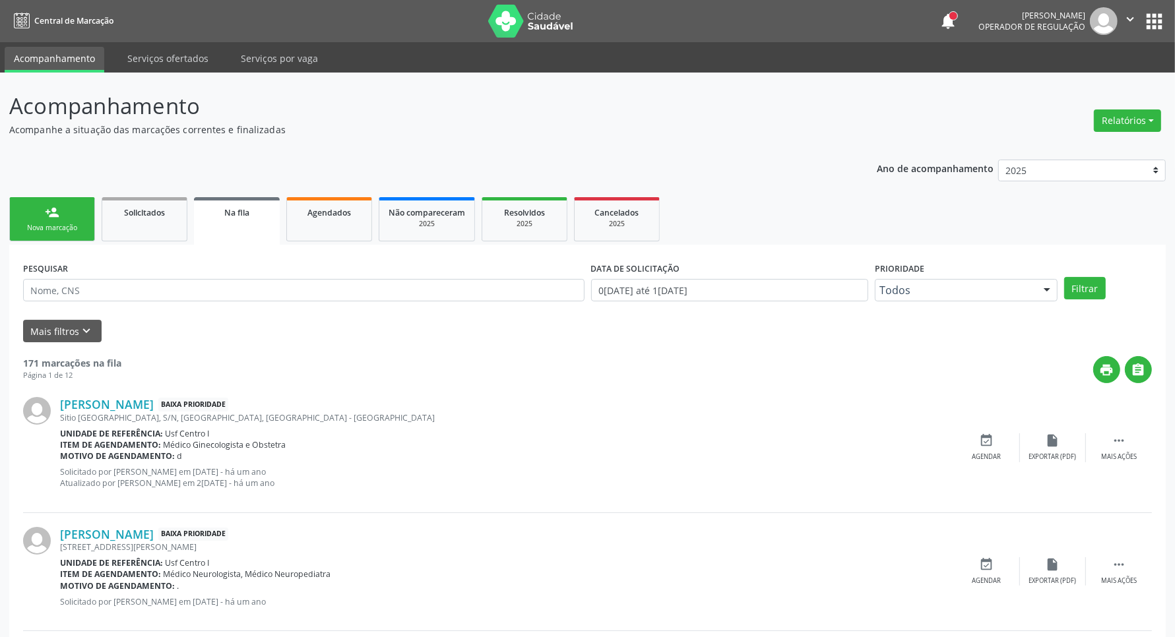
click at [55, 203] on link "person_add Nova marcação" at bounding box center [52, 219] width 86 height 44
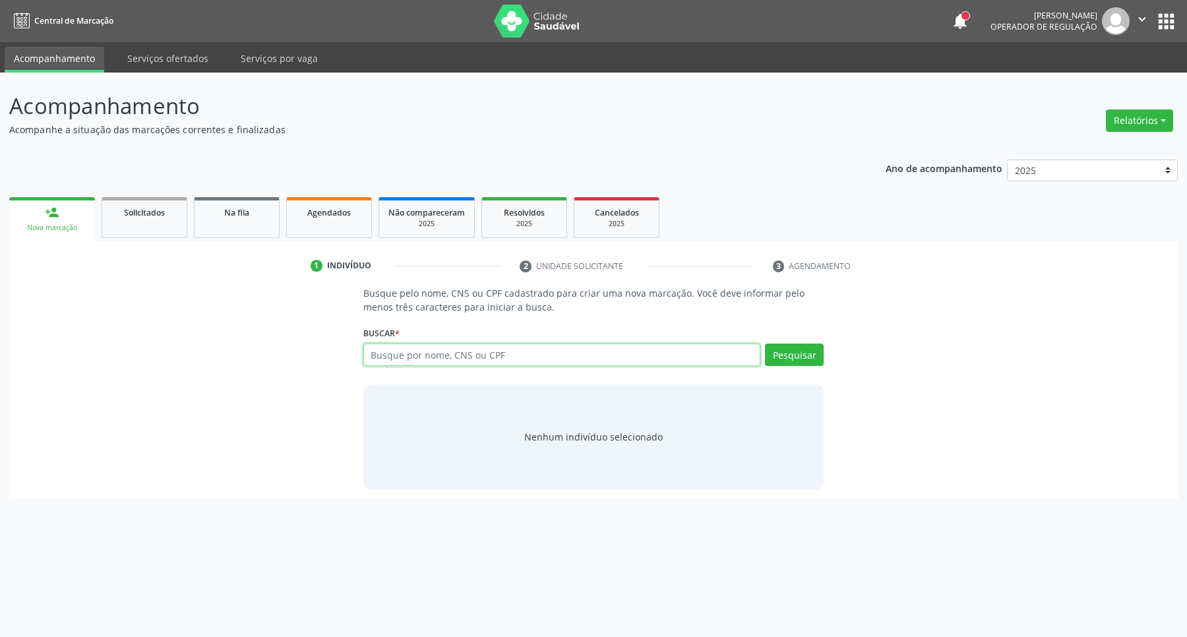
click at [424, 358] on input "text" at bounding box center [562, 355] width 398 height 22
type input "44312890463"
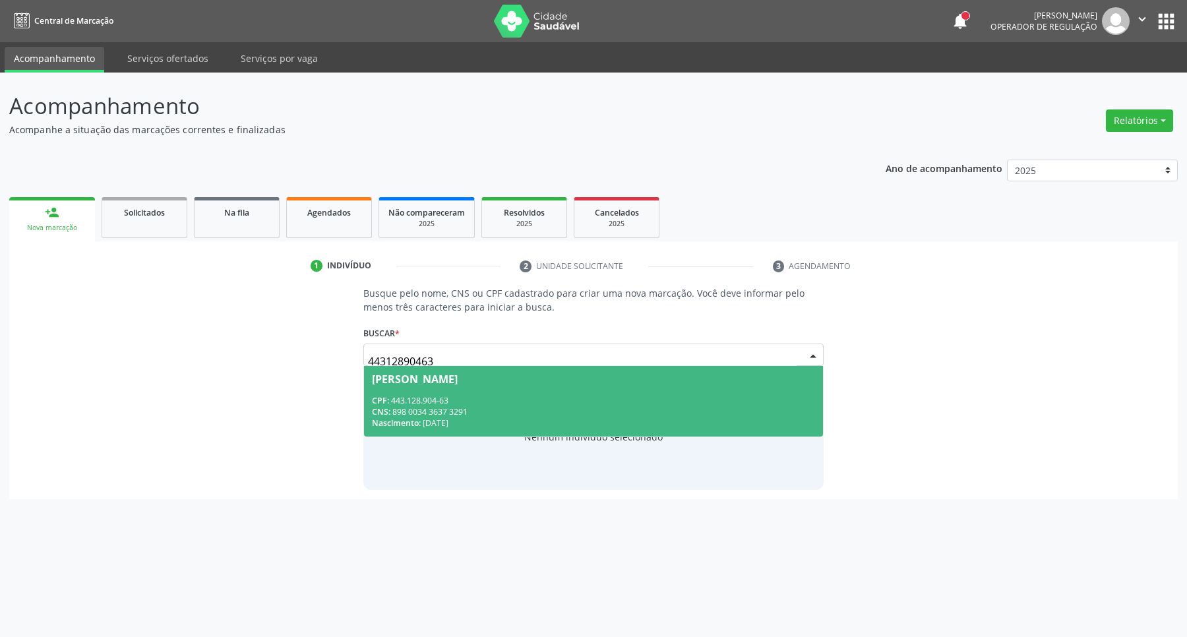
click at [378, 420] on span "Nascimento:" at bounding box center [396, 423] width 49 height 11
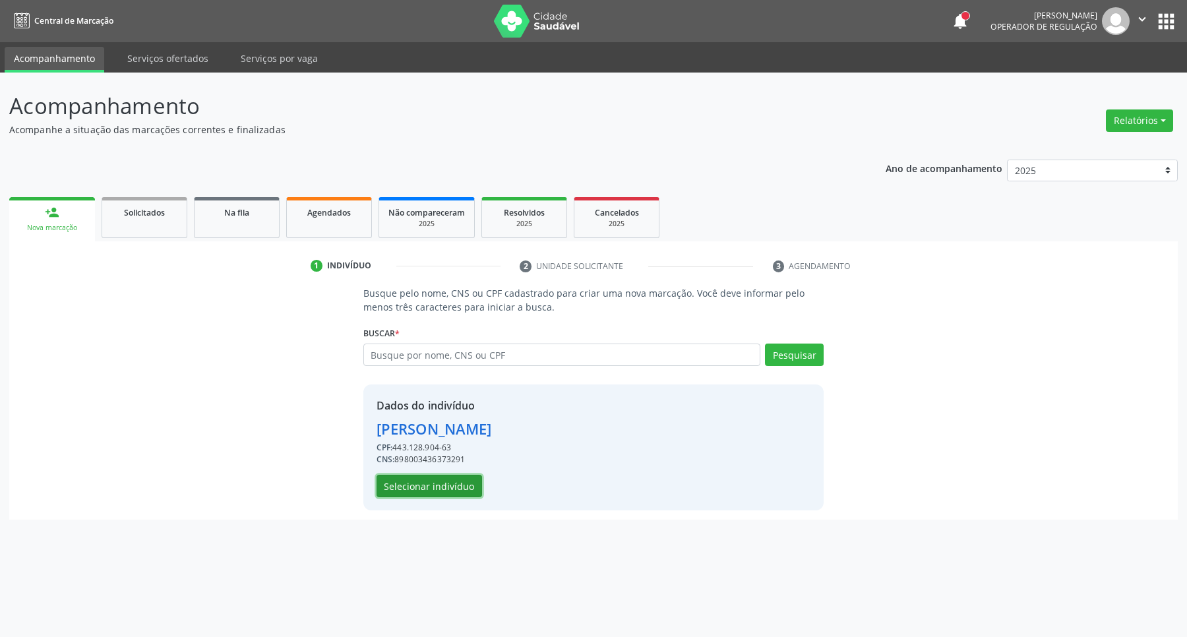
click at [396, 490] on button "Selecionar indivíduo" at bounding box center [430, 486] width 106 height 22
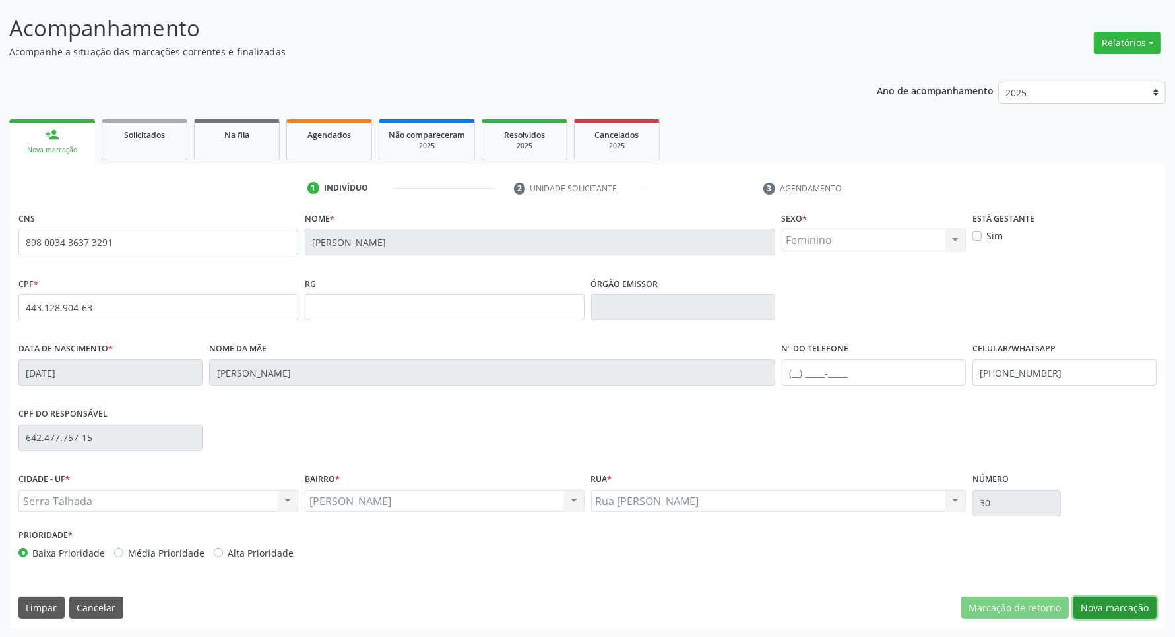
click at [1125, 605] on button "Nova marcação" at bounding box center [1114, 608] width 83 height 22
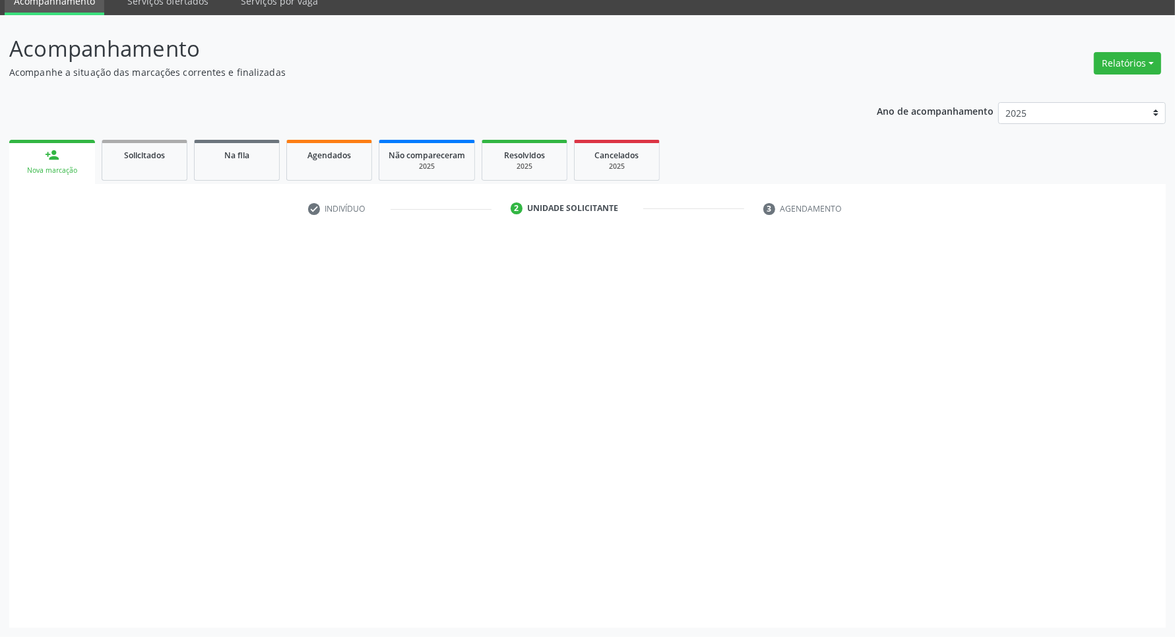
scroll to position [57, 0]
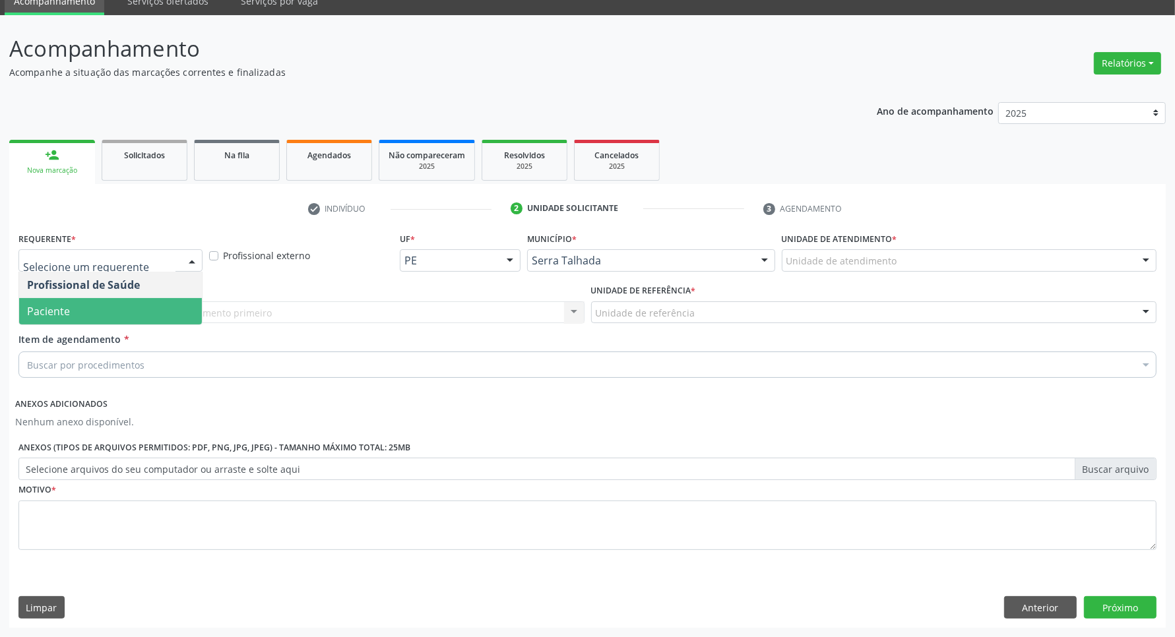
click at [104, 309] on span "Paciente" at bounding box center [110, 311] width 183 height 26
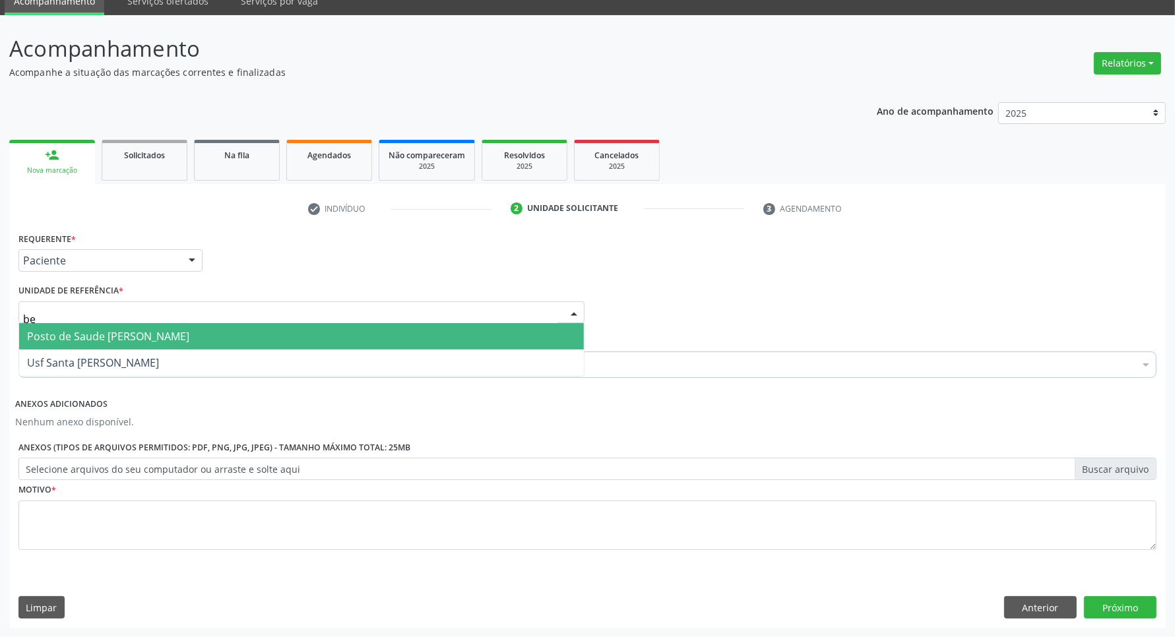
type input "ber"
click at [98, 329] on span "Posto de Saude [PERSON_NAME]" at bounding box center [108, 336] width 162 height 15
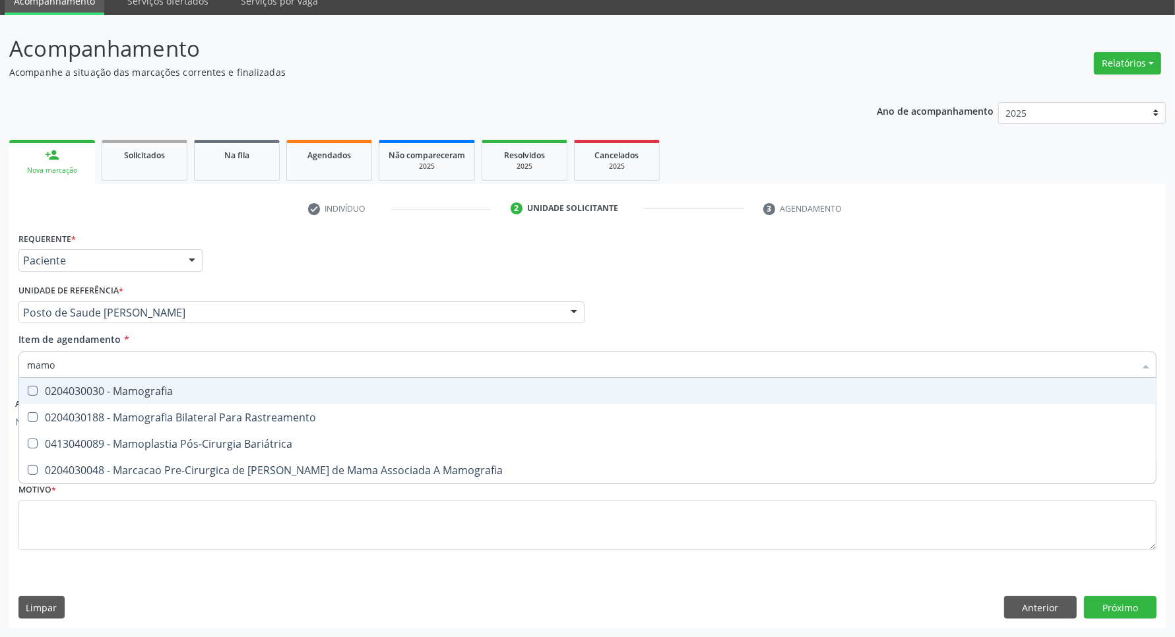
type input "mamog"
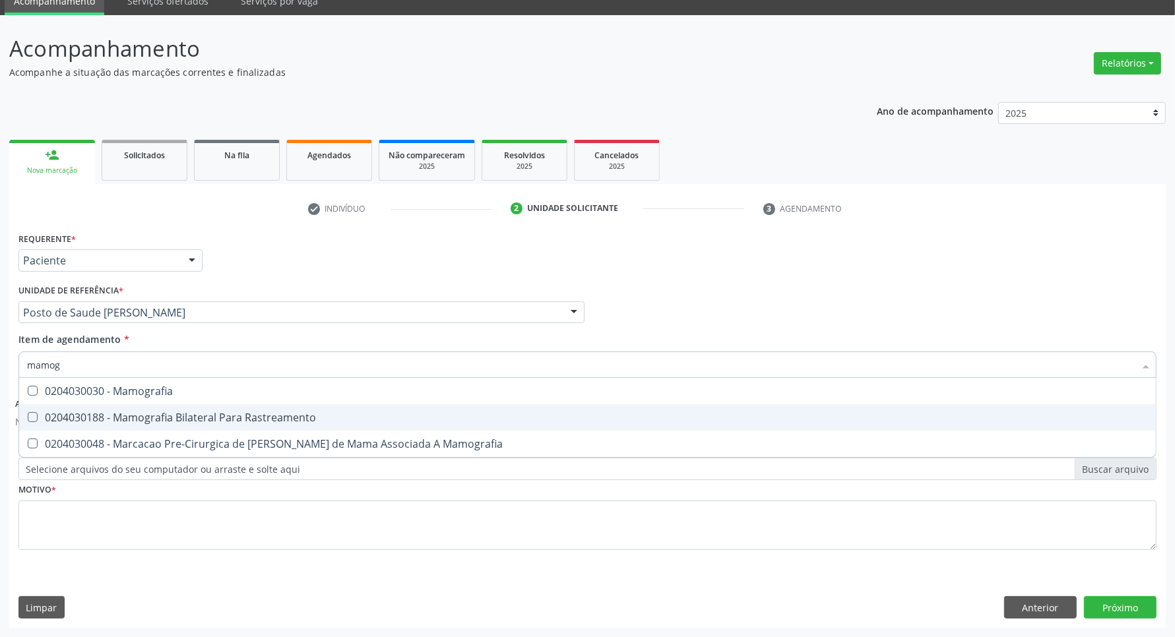
click at [76, 419] on div "0204030188 - Mamografia Bilateral Para Rastreamento" at bounding box center [587, 417] width 1121 height 11
checkbox Rastreamento "true"
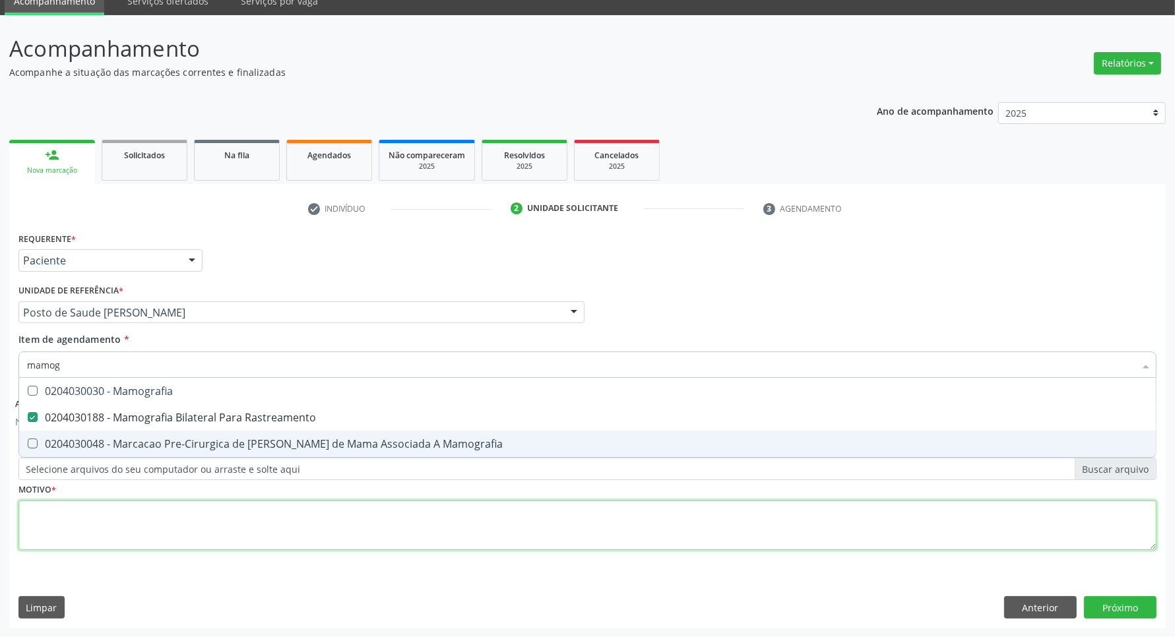
click at [88, 526] on div "Requerente * Paciente Profissional de Saúde Paciente Nenhum resultado encontrad…" at bounding box center [587, 399] width 1138 height 340
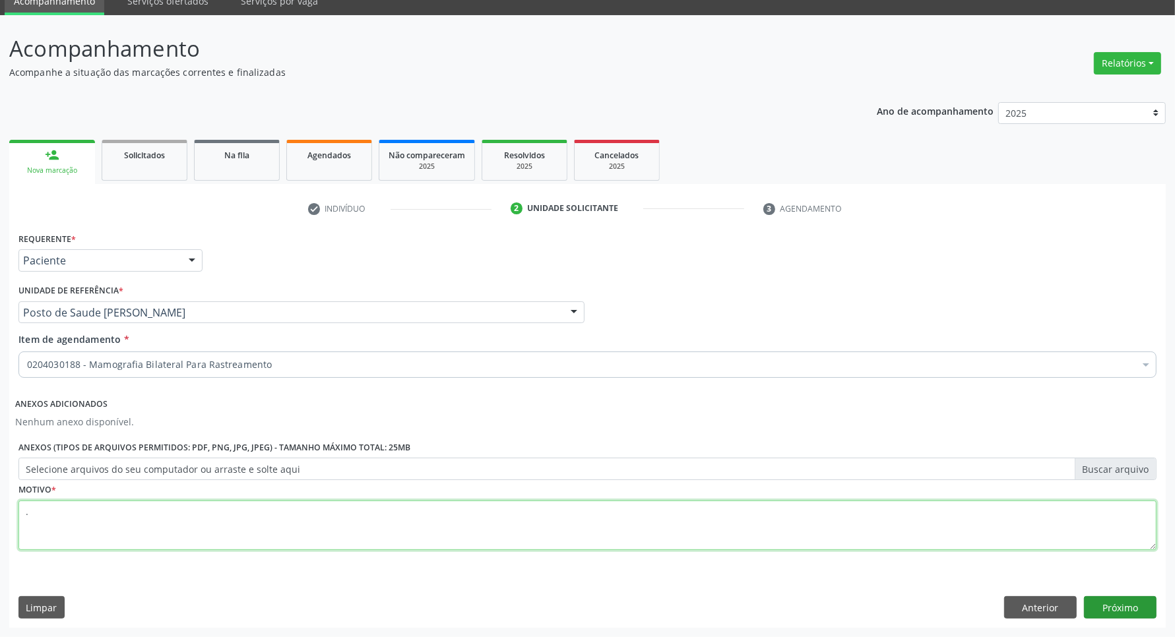
type textarea "."
click at [1123, 607] on button "Próximo" at bounding box center [1120, 607] width 73 height 22
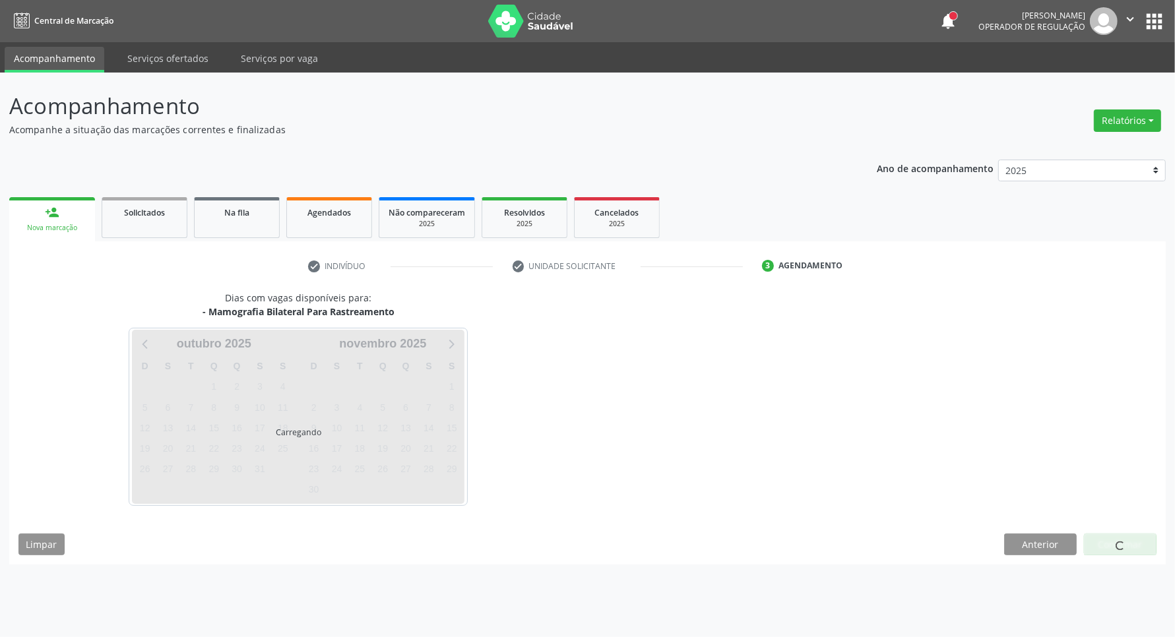
scroll to position [0, 0]
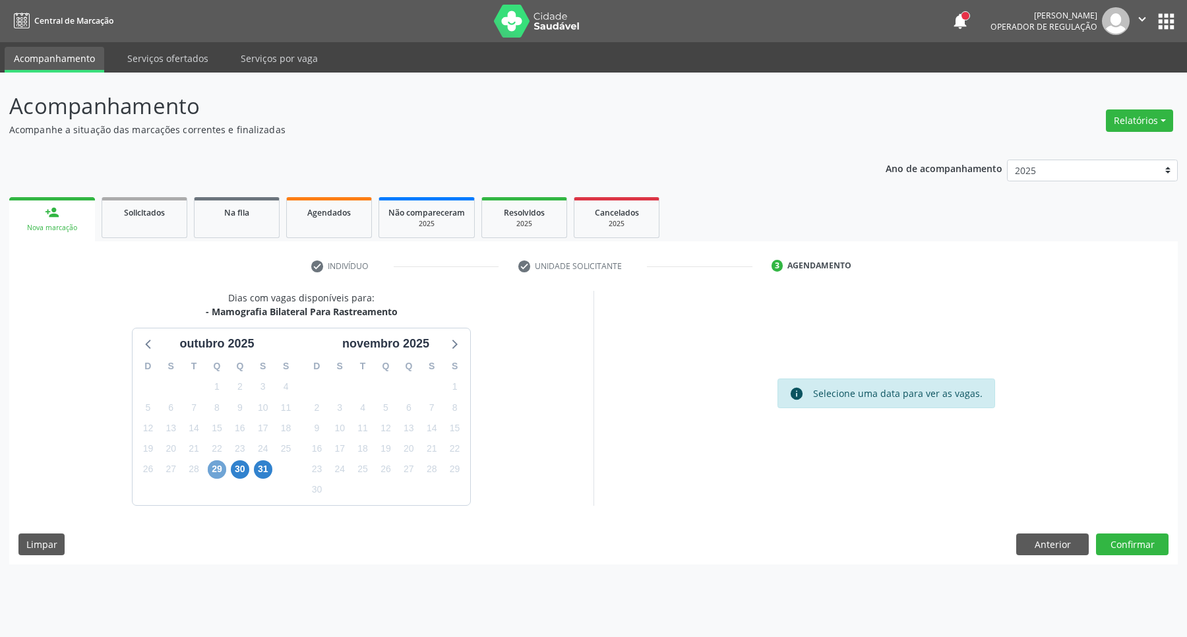
click at [222, 475] on span "29" at bounding box center [217, 469] width 18 height 18
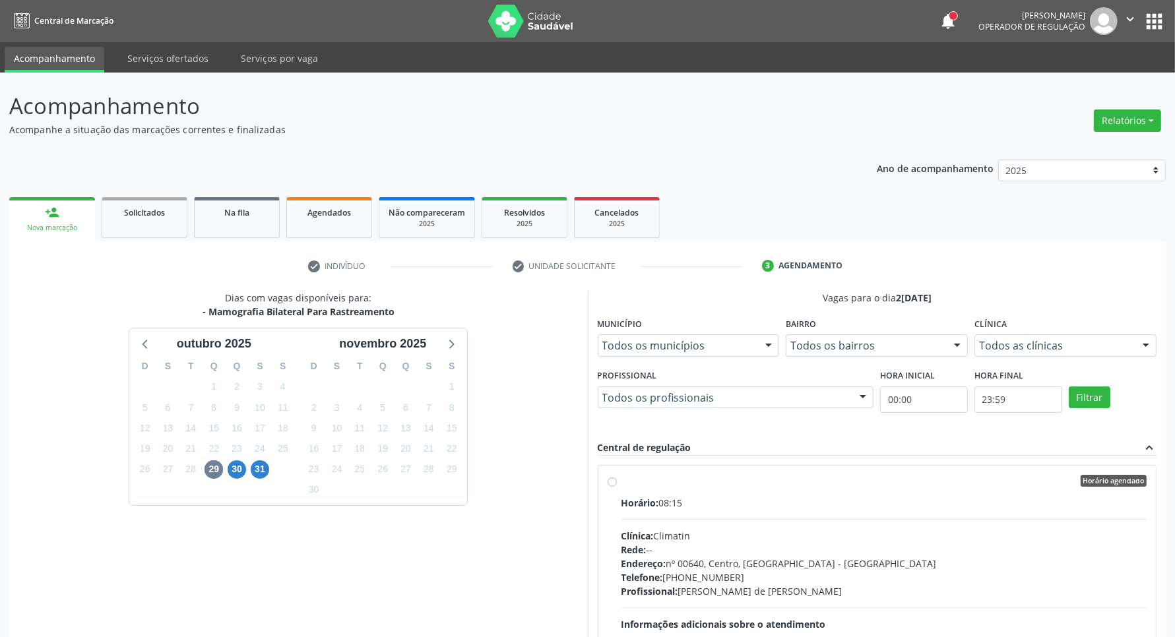
drag, startPoint x: 759, startPoint y: 509, endPoint x: 836, endPoint y: 371, distance: 158.6
click at [759, 508] on div "Horário: 08:15" at bounding box center [884, 503] width 526 height 14
click at [617, 487] on input "Horário agendado Horário: 08:15 Clínica: Climatin Rede: -- Endereço: nº 00640, …" at bounding box center [612, 481] width 9 height 12
radio input "true"
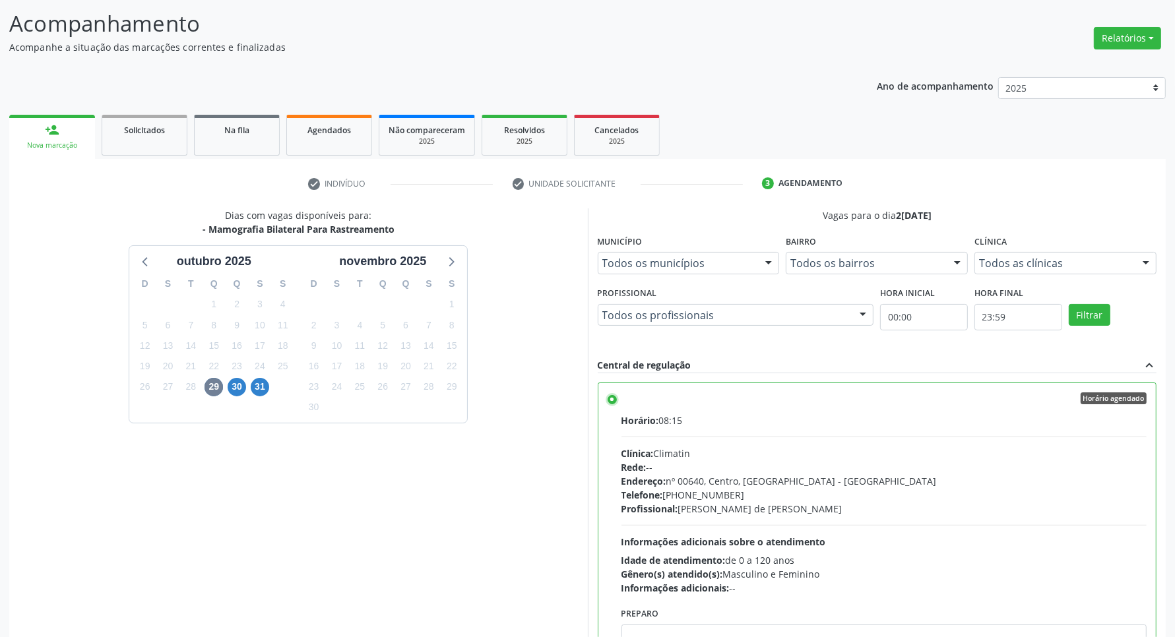
scroll to position [165, 0]
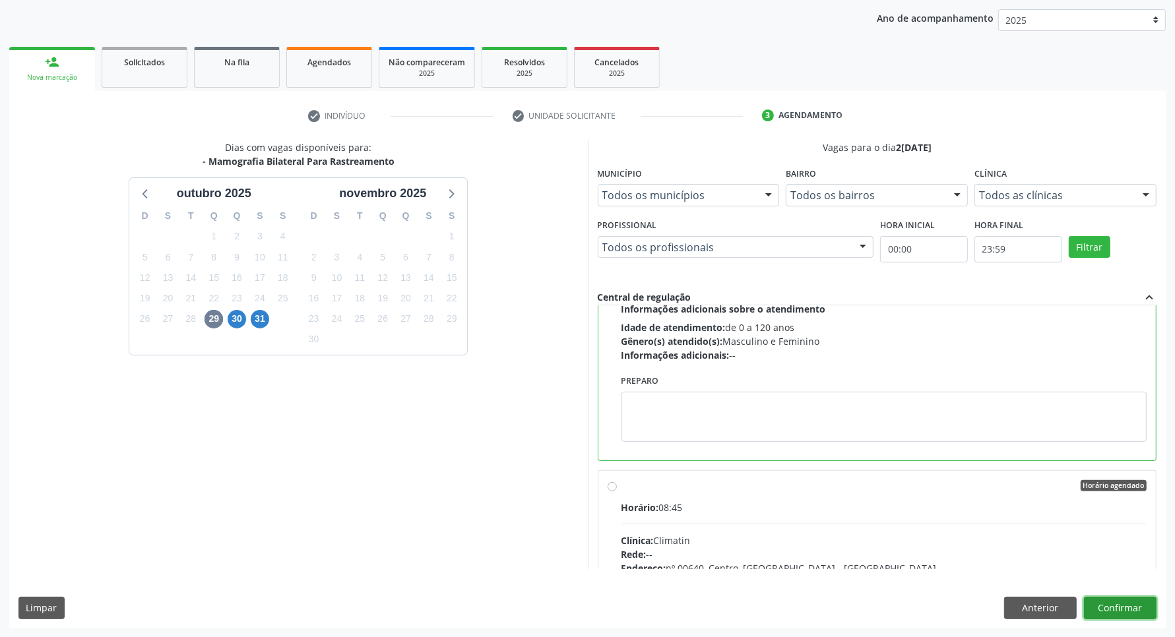
click at [1108, 604] on button "Confirmar" at bounding box center [1120, 608] width 73 height 22
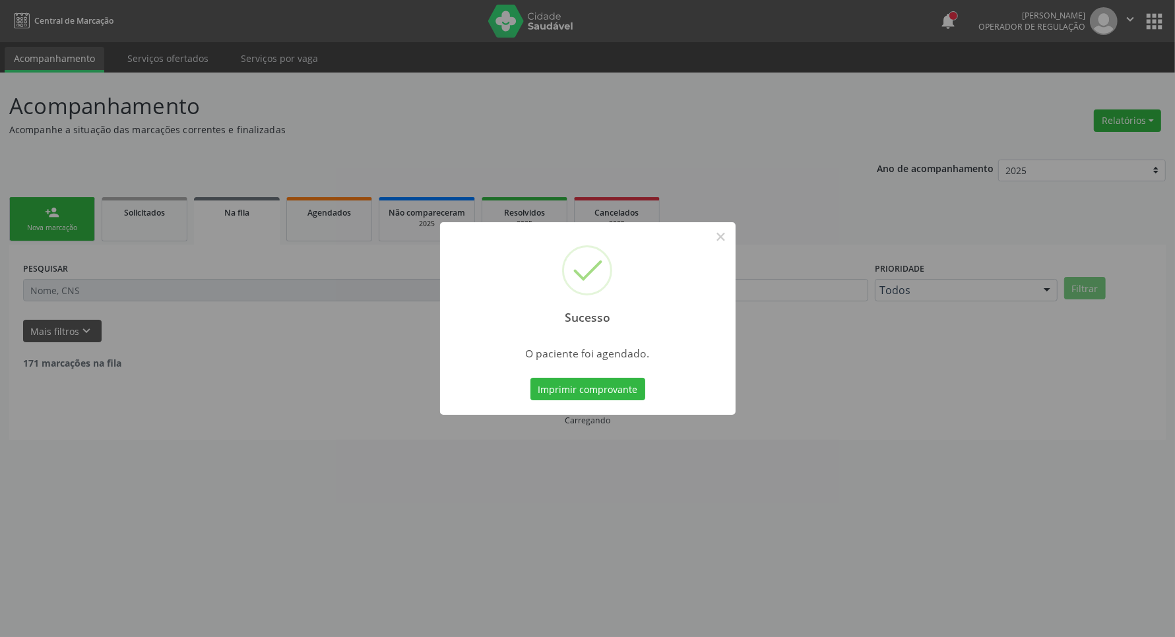
scroll to position [0, 0]
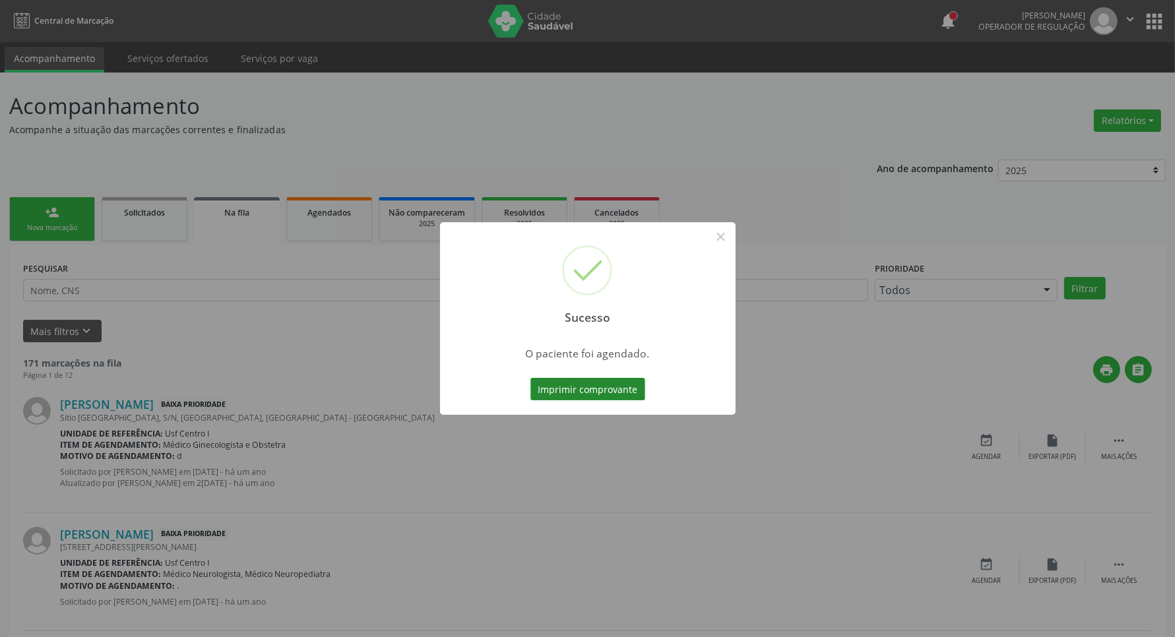
click at [579, 389] on button "Imprimir comprovante" at bounding box center [587, 389] width 115 height 22
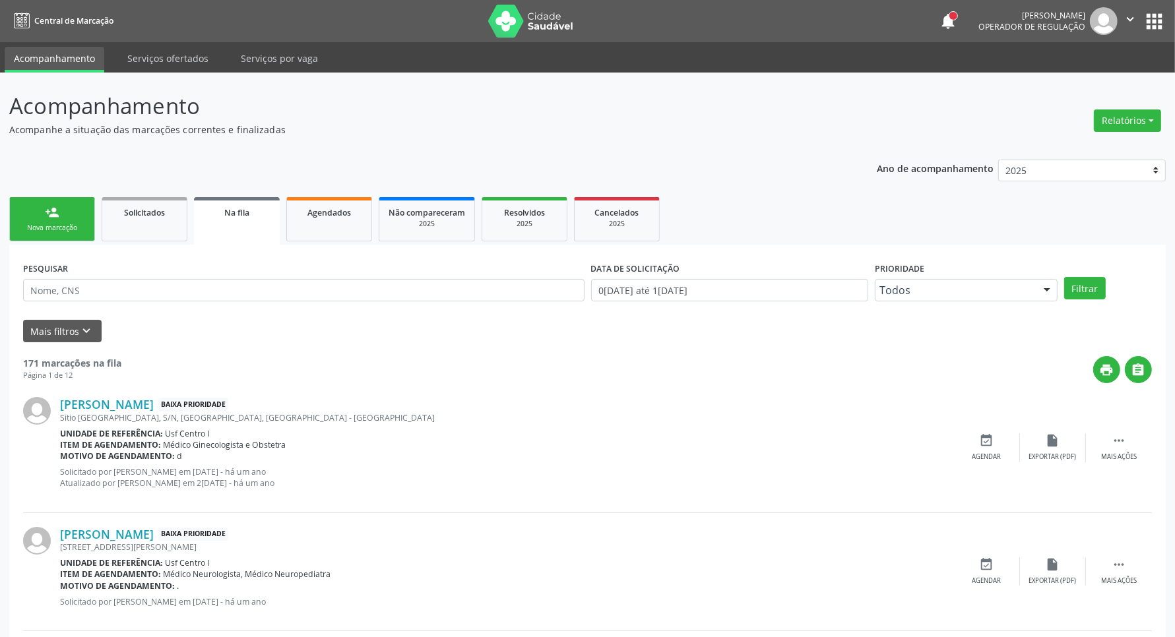
click at [48, 220] on link "person_add Nova marcação" at bounding box center [52, 219] width 86 height 44
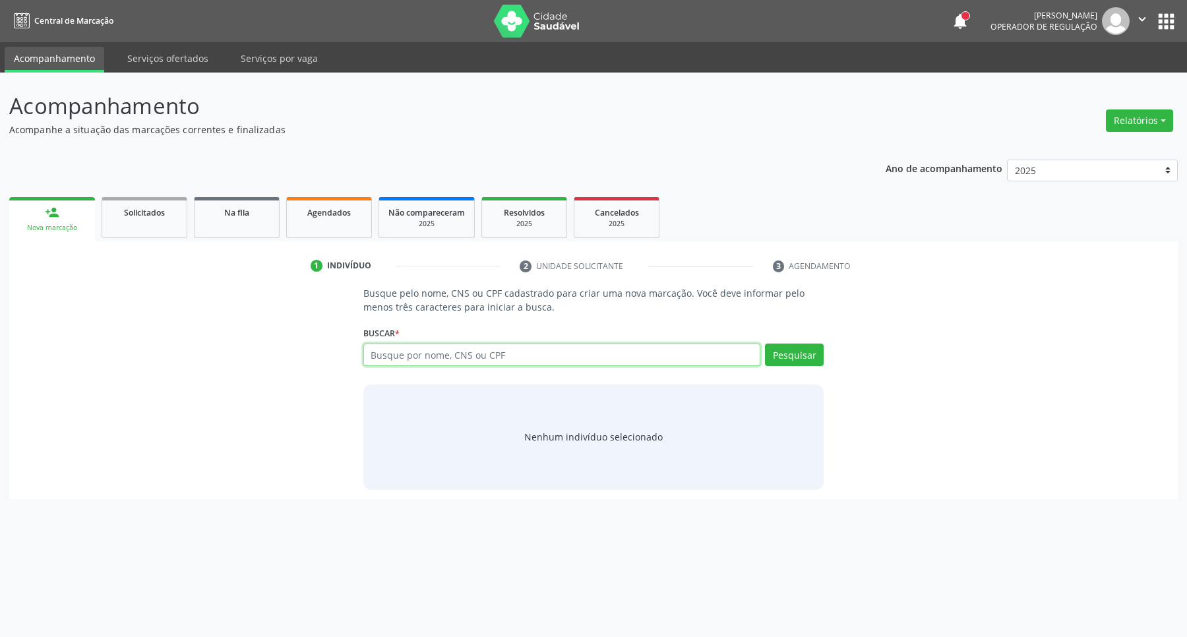
click at [484, 354] on input "text" at bounding box center [562, 355] width 398 height 22
type input "[PERSON_NAME]"
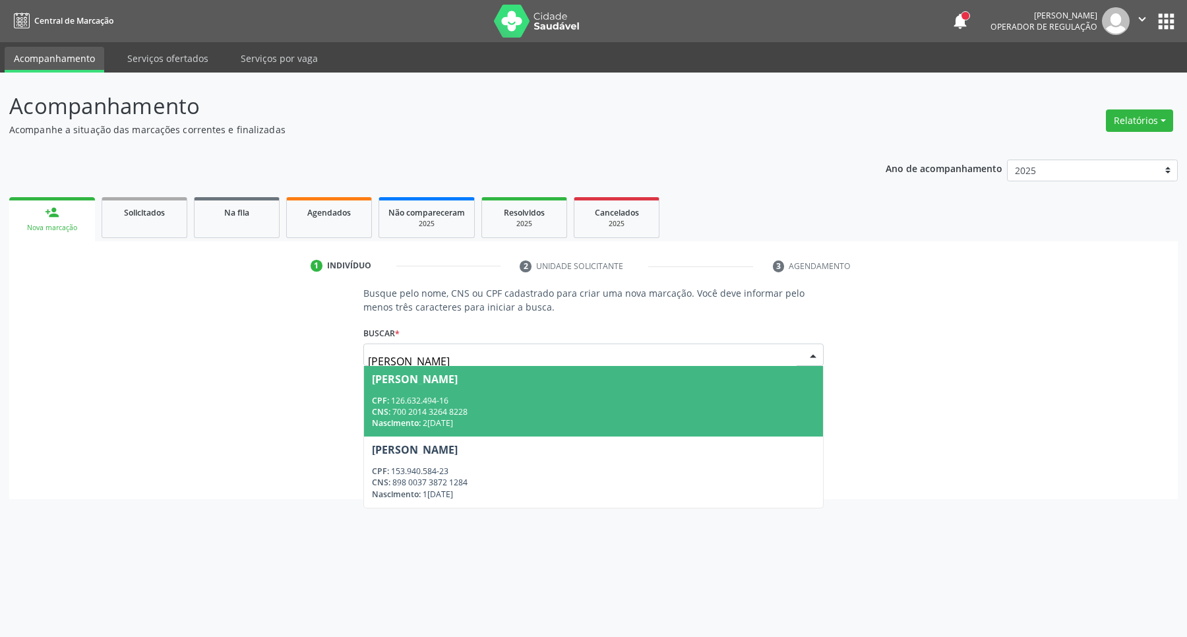
click at [510, 400] on div "CPF: 126.632.494-16" at bounding box center [594, 400] width 444 height 11
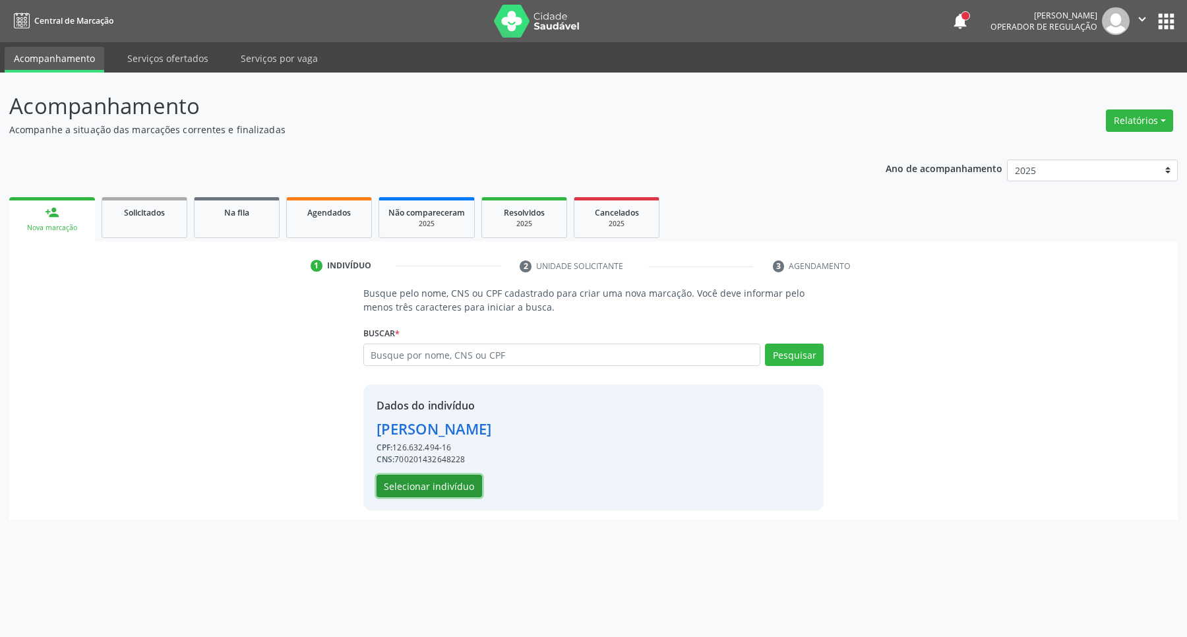
click at [413, 492] on button "Selecionar indivíduo" at bounding box center [430, 486] width 106 height 22
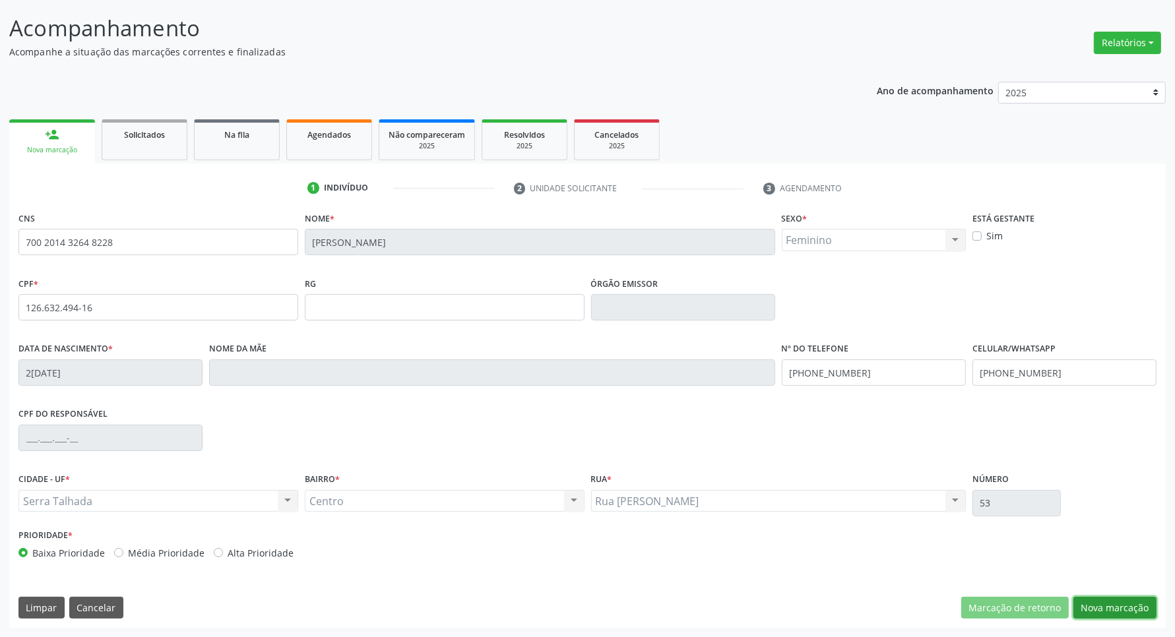
click at [1127, 604] on button "Nova marcação" at bounding box center [1114, 608] width 83 height 22
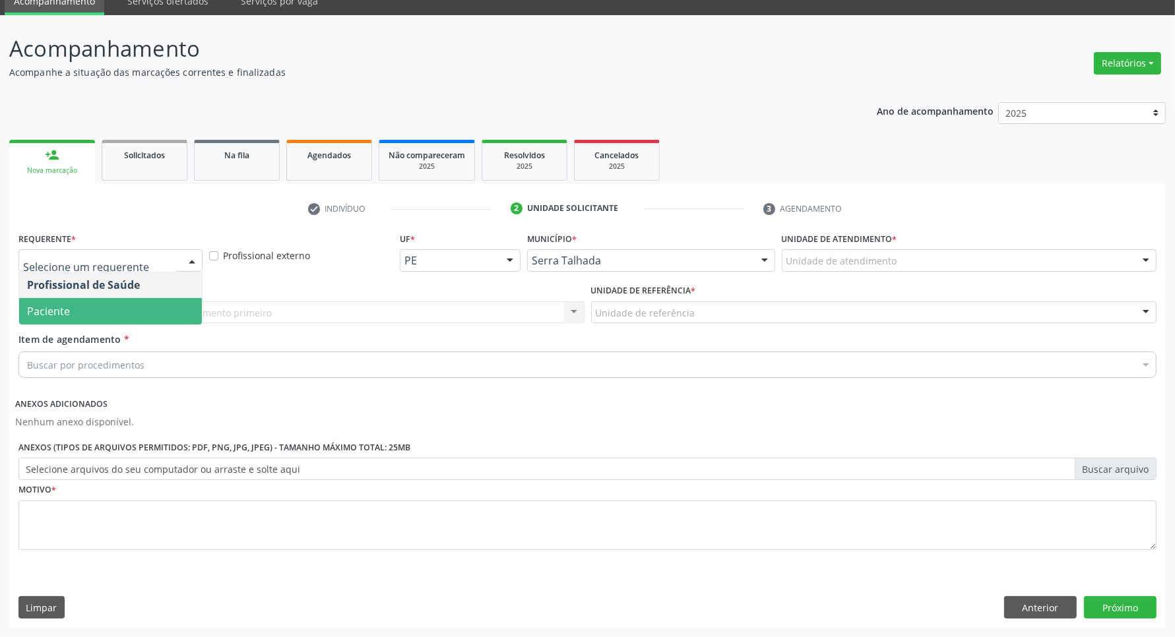
click at [146, 313] on span "Paciente" at bounding box center [110, 311] width 183 height 26
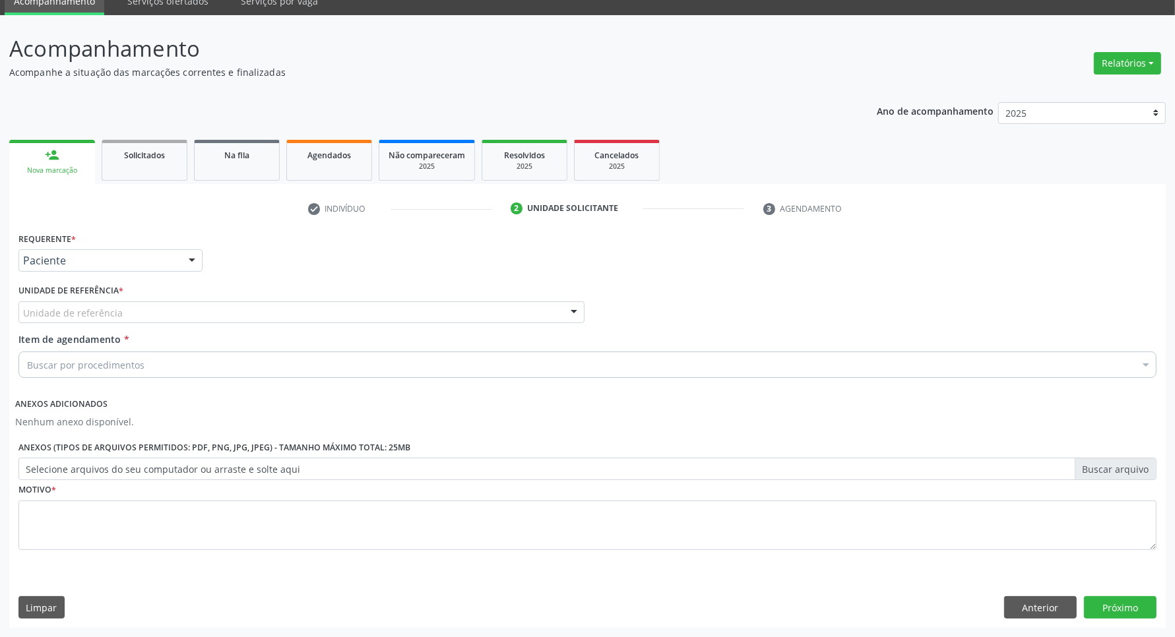
click at [146, 313] on div "Unidade de referência" at bounding box center [301, 312] width 566 height 22
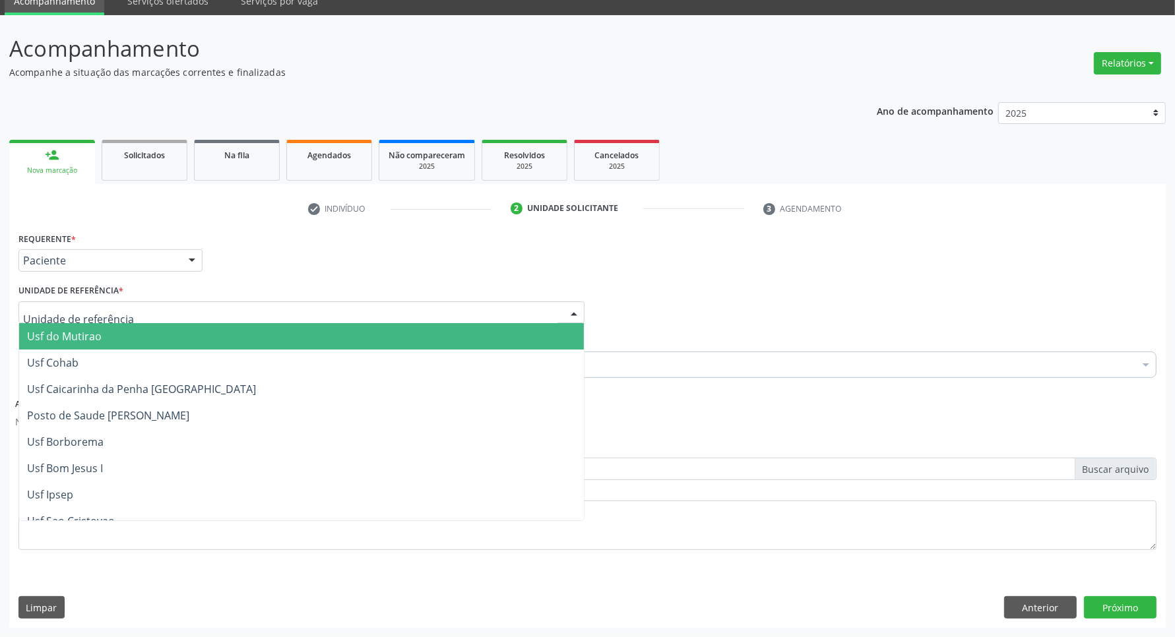
type input "b"
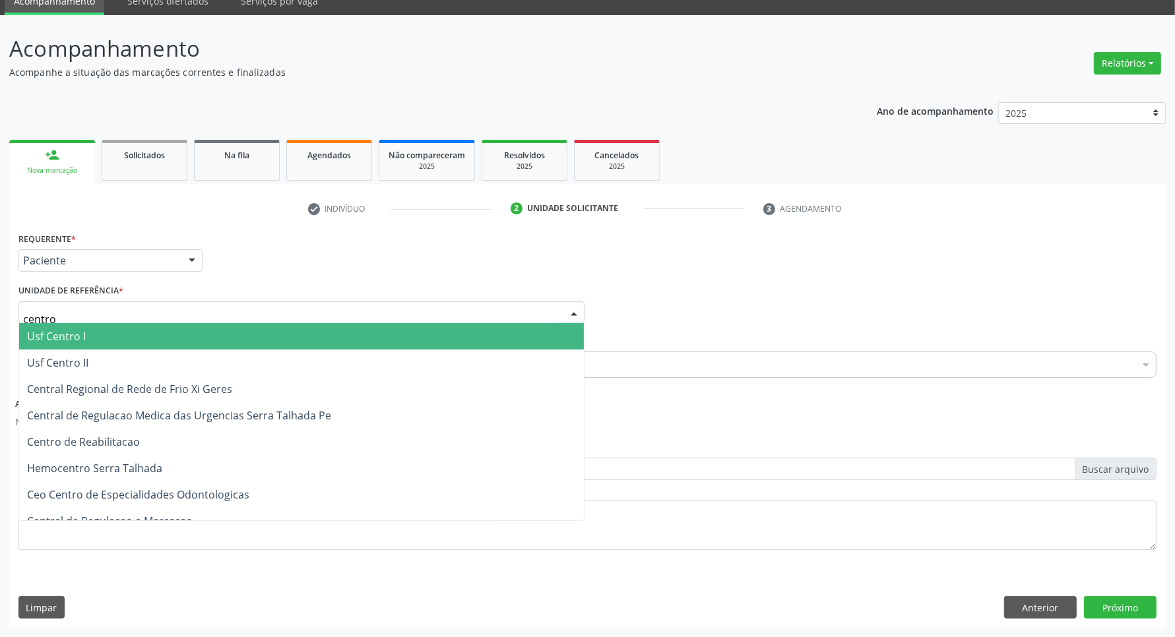
type input "centro"
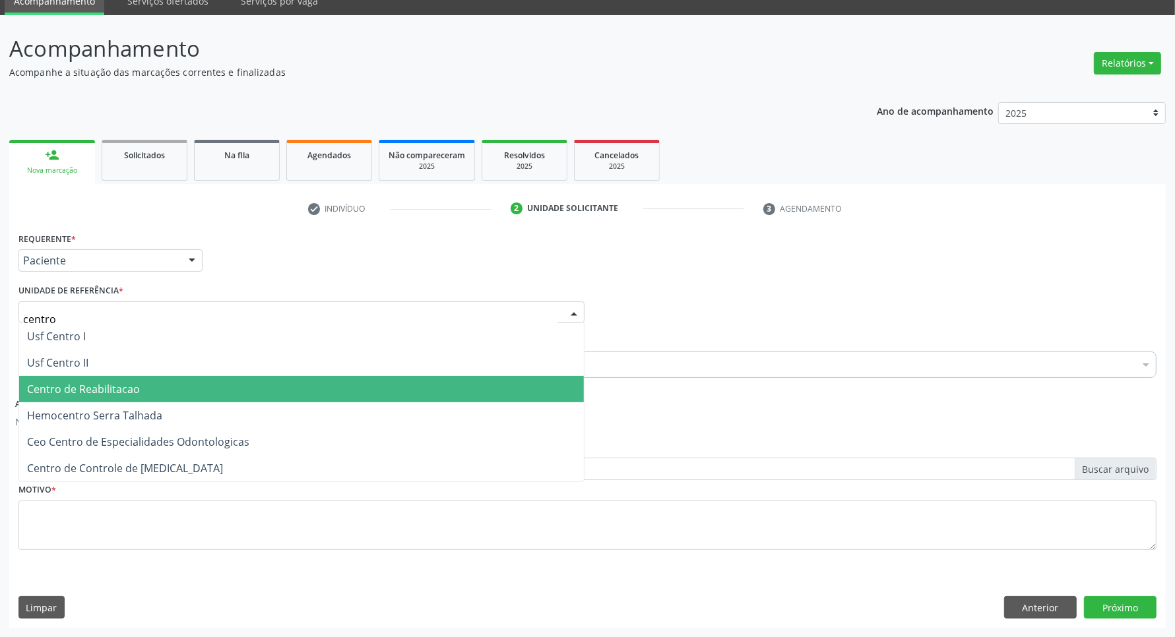
click at [87, 397] on span "Centro de Reabilitacao" at bounding box center [301, 389] width 565 height 26
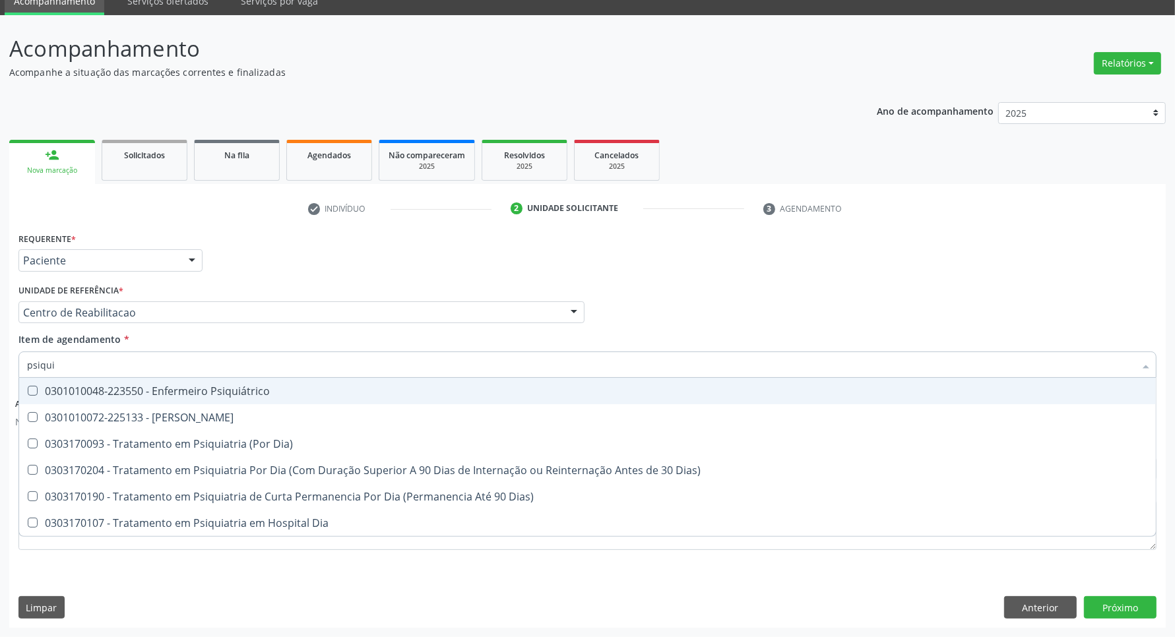
type input "psiquia"
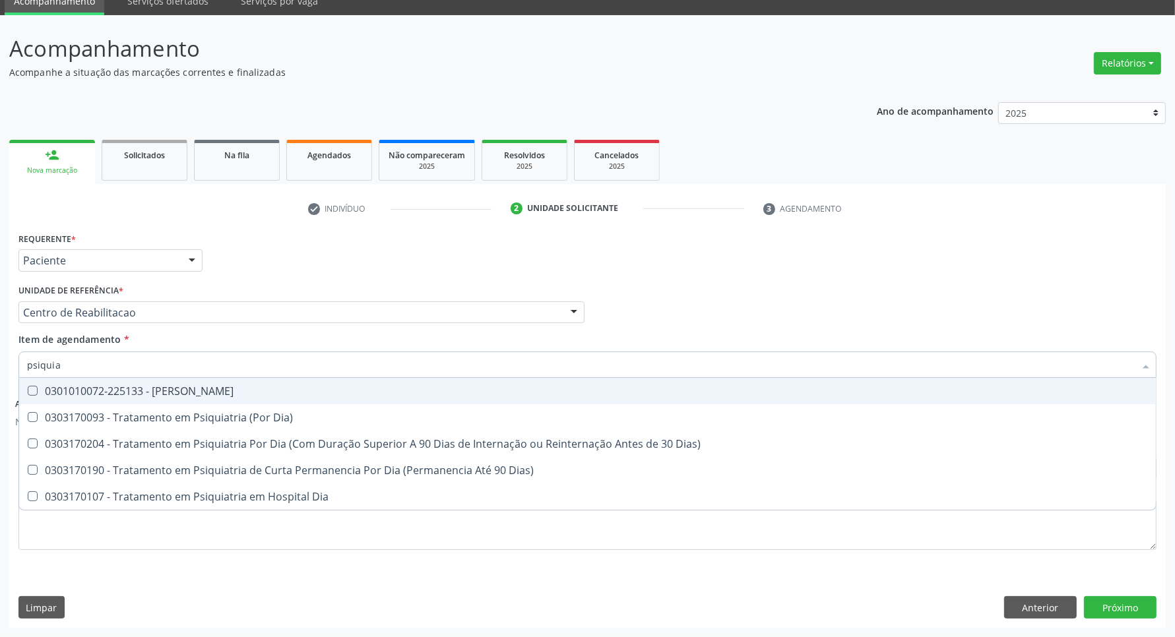
click at [112, 390] on div "0301010072-225133 - [PERSON_NAME]" at bounding box center [587, 391] width 1121 height 11
checkbox Psiquiatra "true"
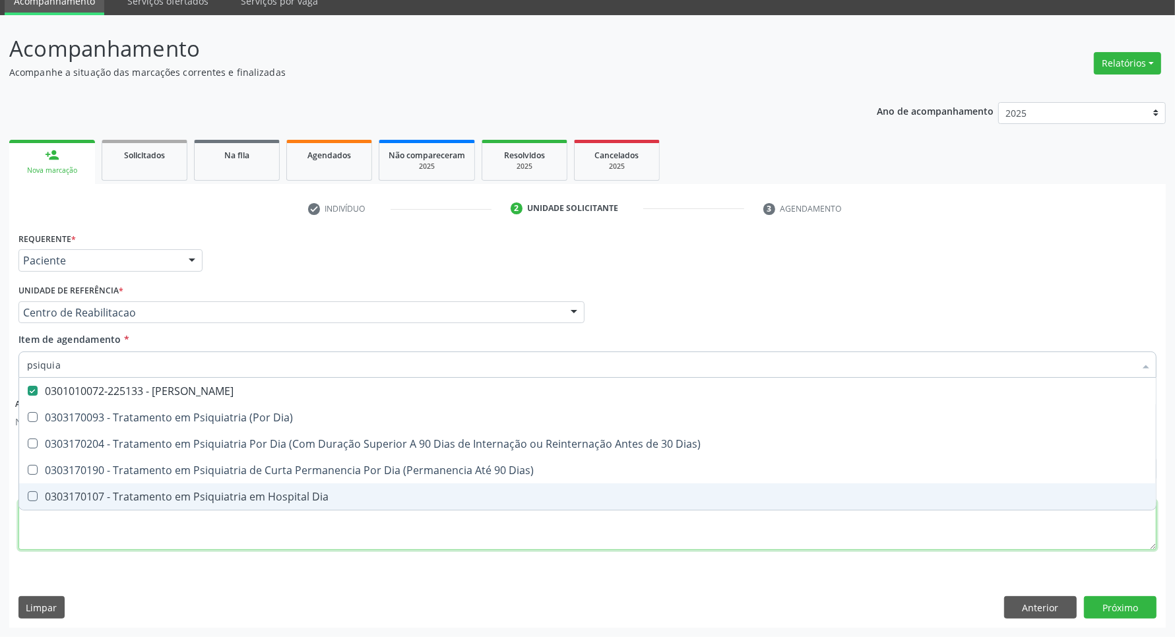
click at [117, 535] on div "Requerente * Paciente Profissional de Saúde Paciente Nenhum resultado encontrad…" at bounding box center [587, 399] width 1138 height 340
checkbox Dia\) "true"
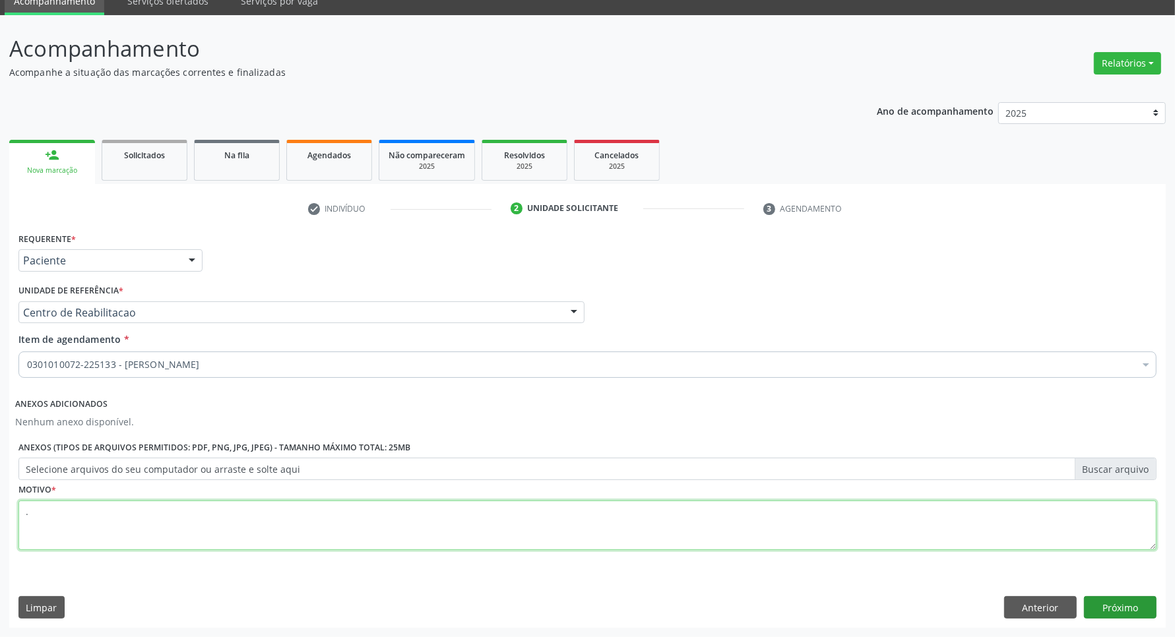
type textarea "."
click at [1102, 608] on button "Próximo" at bounding box center [1120, 607] width 73 height 22
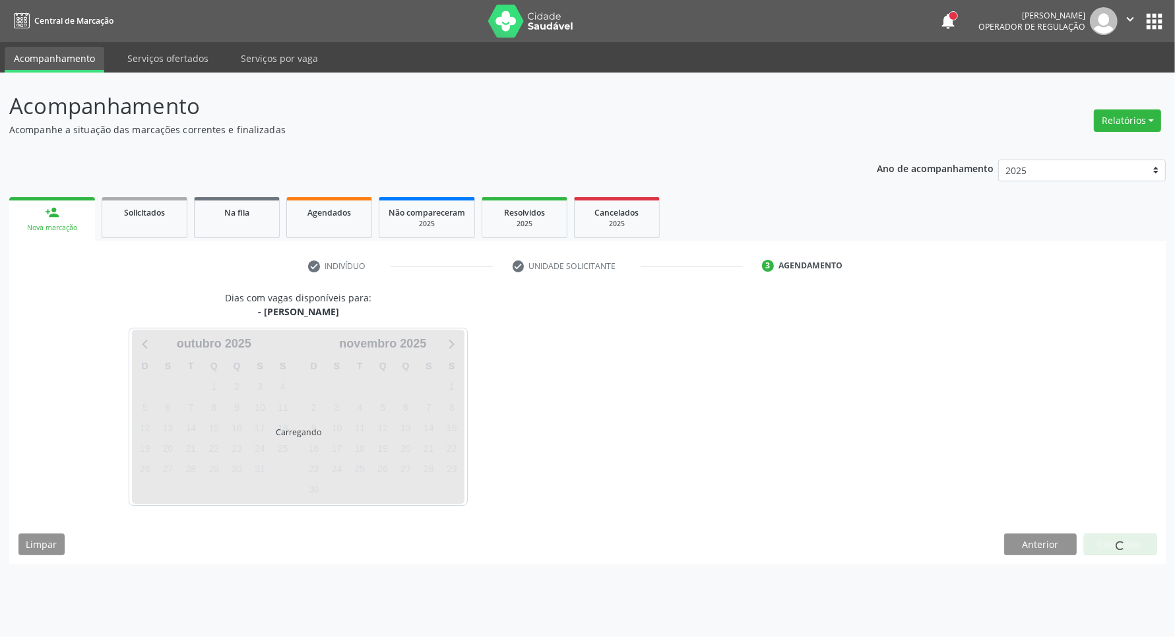
scroll to position [0, 0]
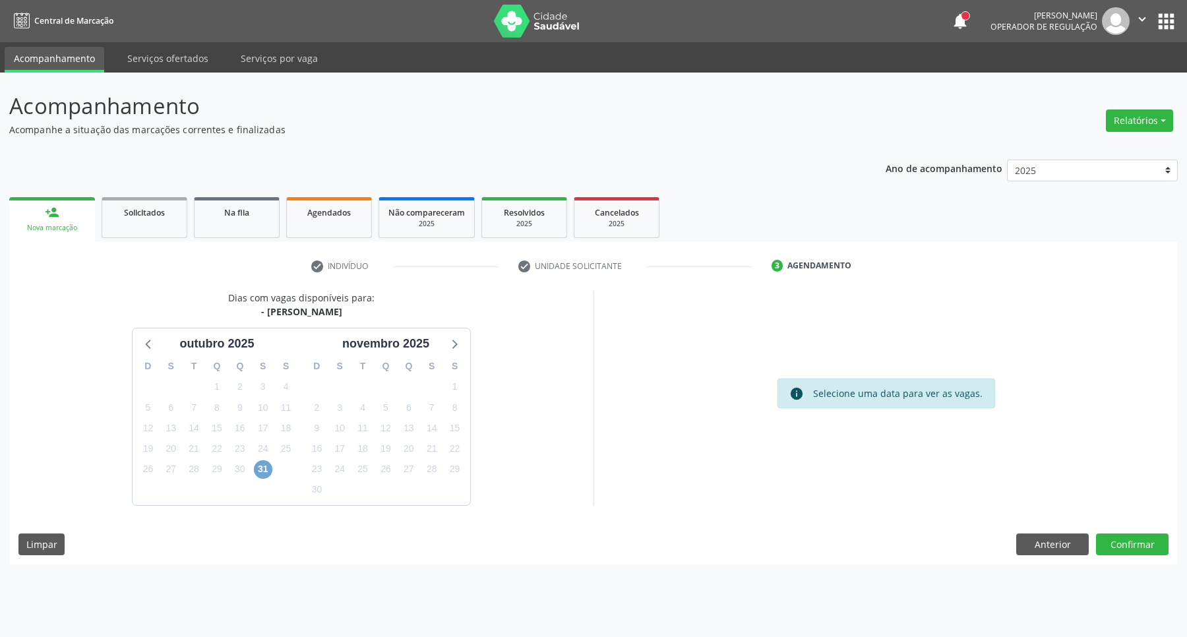
click at [261, 464] on span "31" at bounding box center [263, 469] width 18 height 18
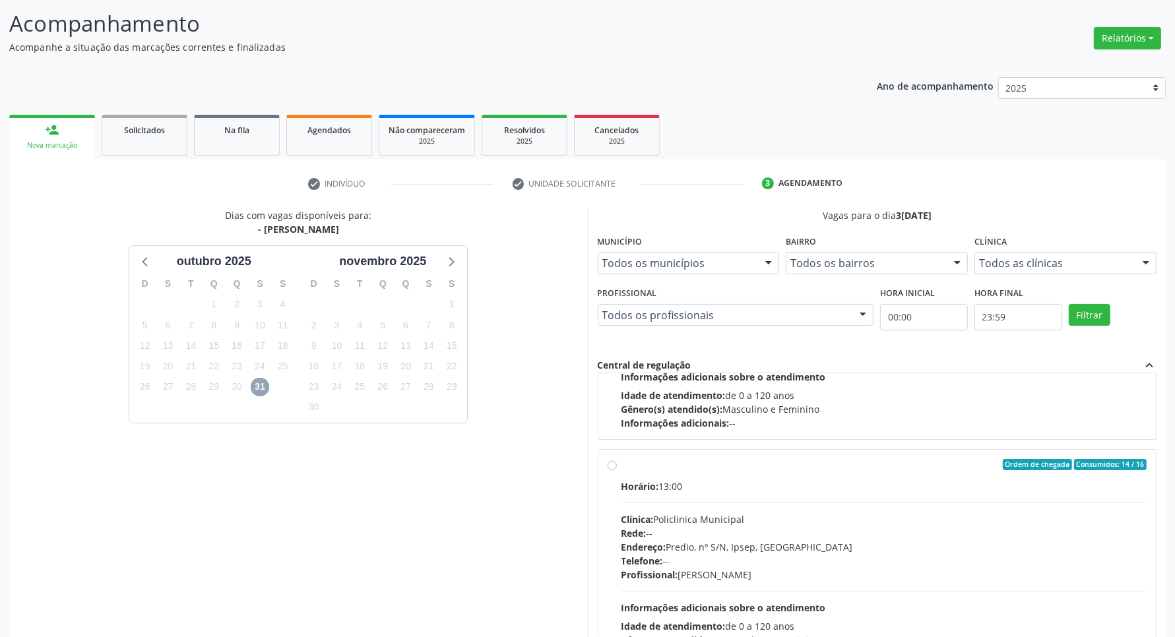
scroll to position [208, 0]
